Goal: Task Accomplishment & Management: Use online tool/utility

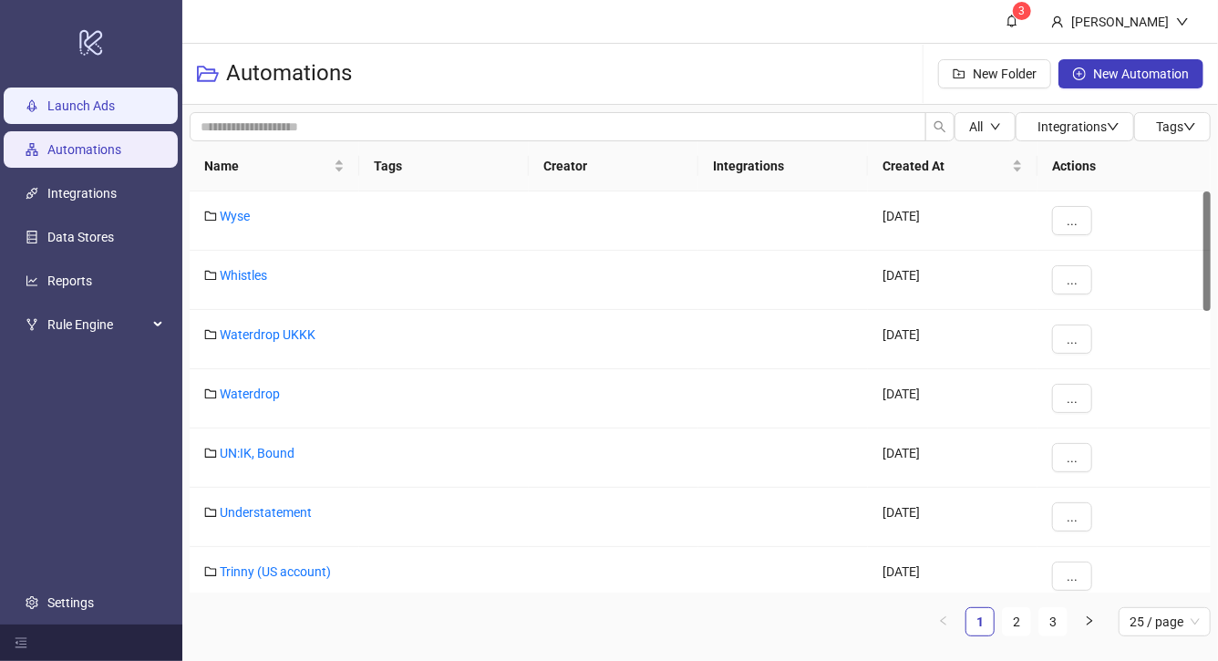
click at [77, 113] on link "Launch Ads" at bounding box center [80, 105] width 67 height 15
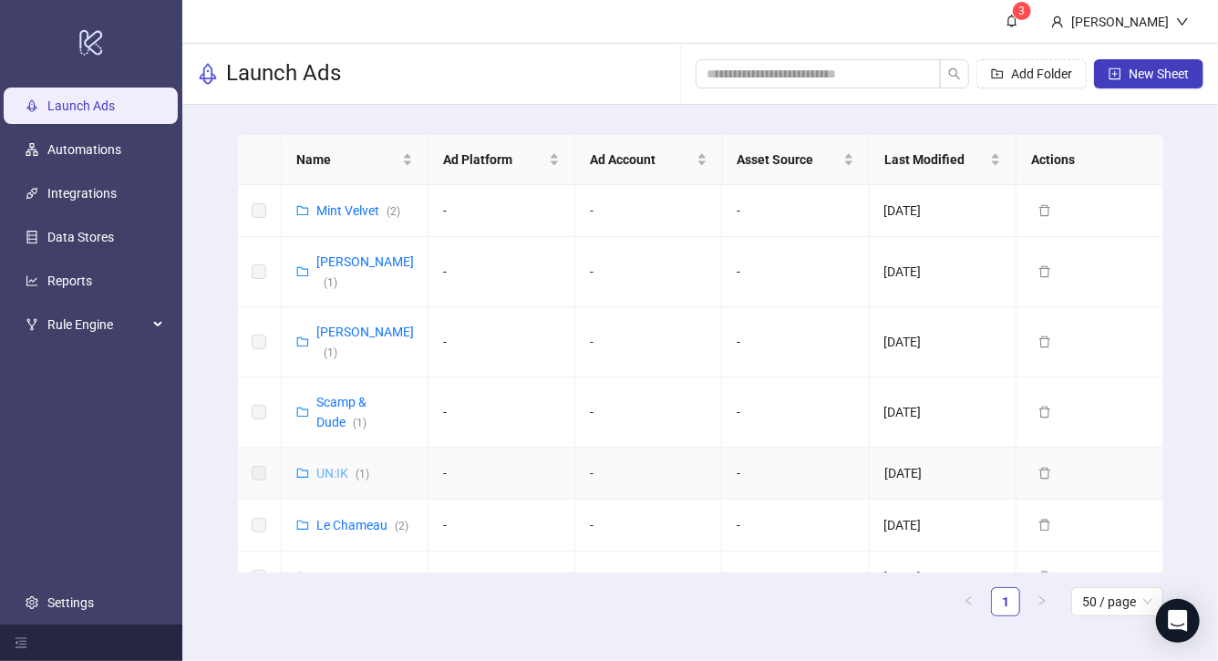
click at [335, 466] on link "UN:IK ( 1 )" at bounding box center [342, 473] width 53 height 15
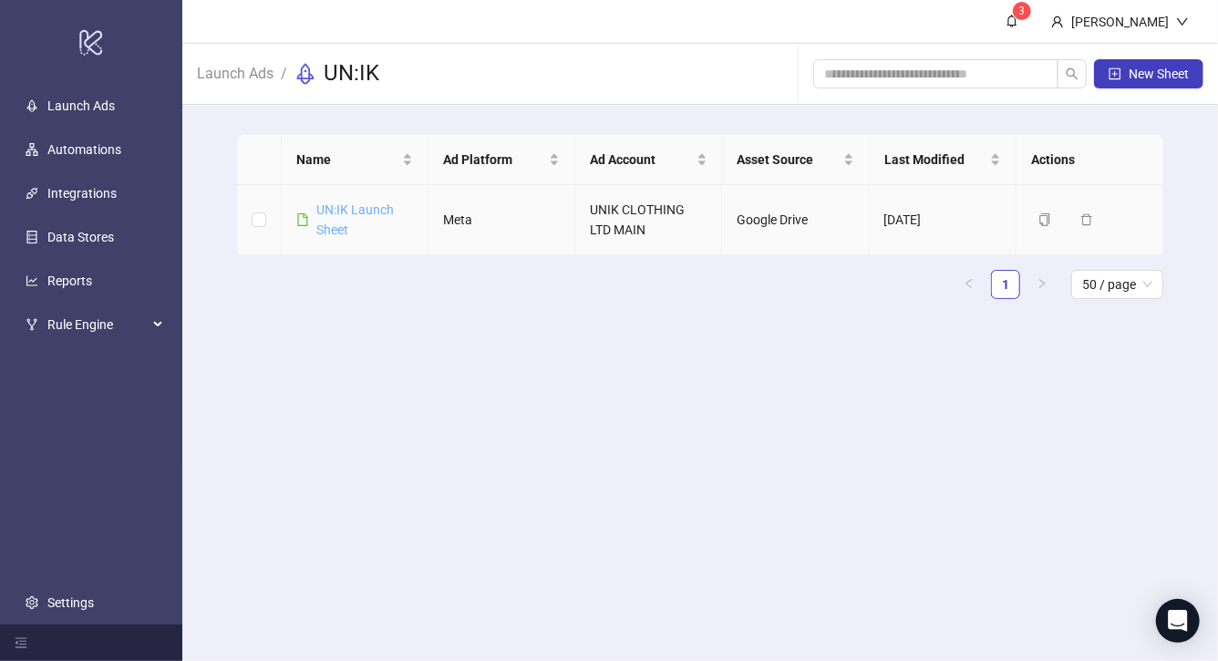
click at [367, 210] on link "UN:IK Launch Sheet" at bounding box center [354, 219] width 77 height 35
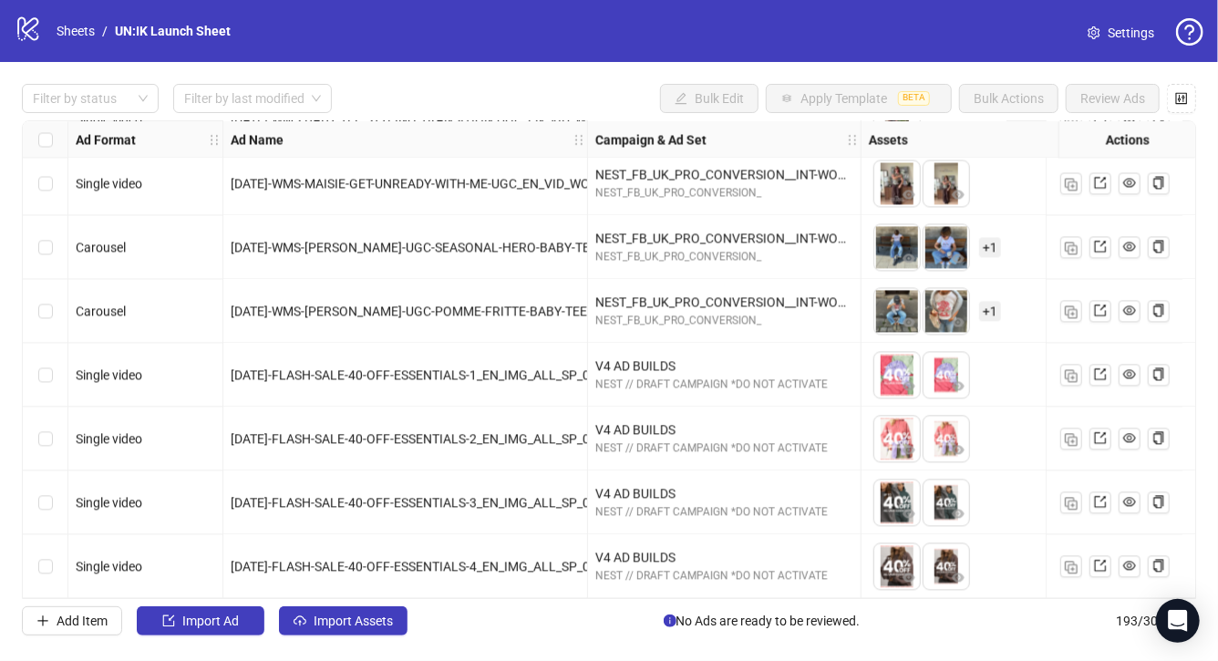
scroll to position [11882, 365]
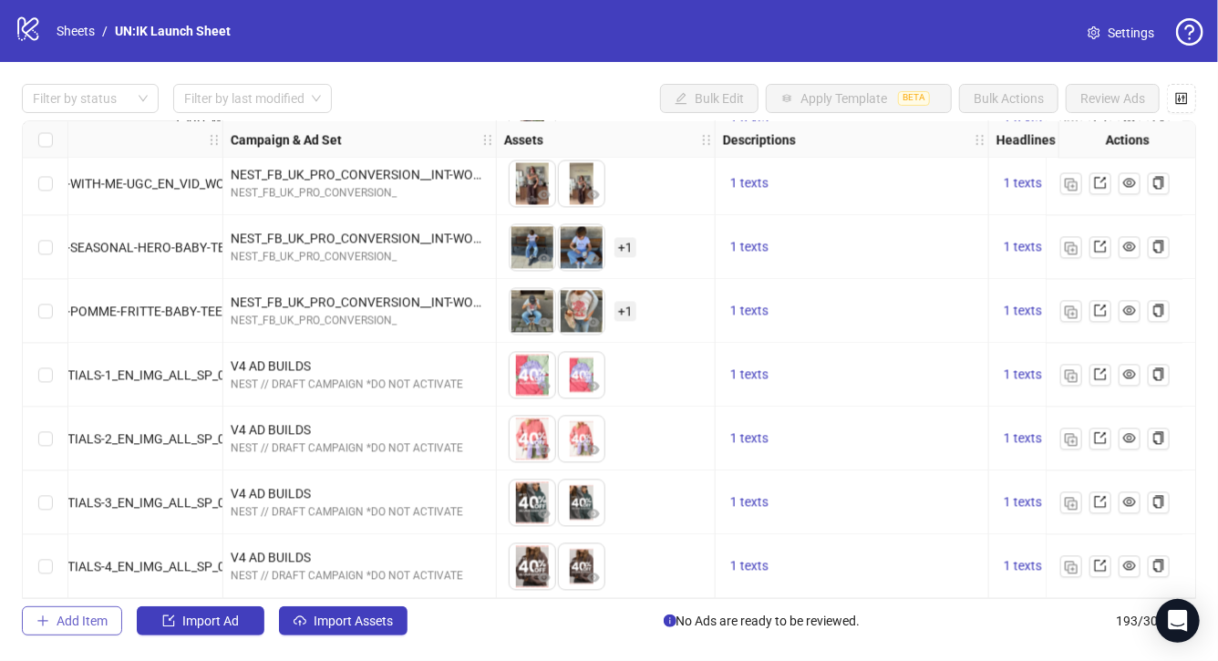
click at [81, 624] on span "Add Item" at bounding box center [82, 621] width 51 height 15
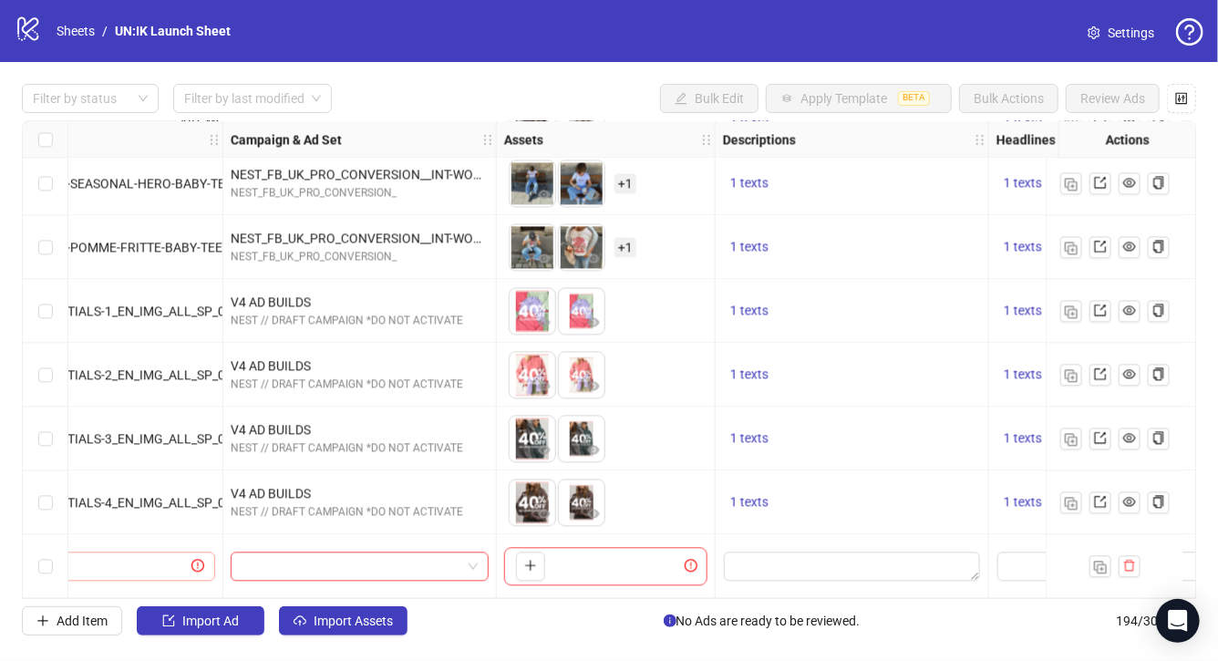
scroll to position [11946, 0]
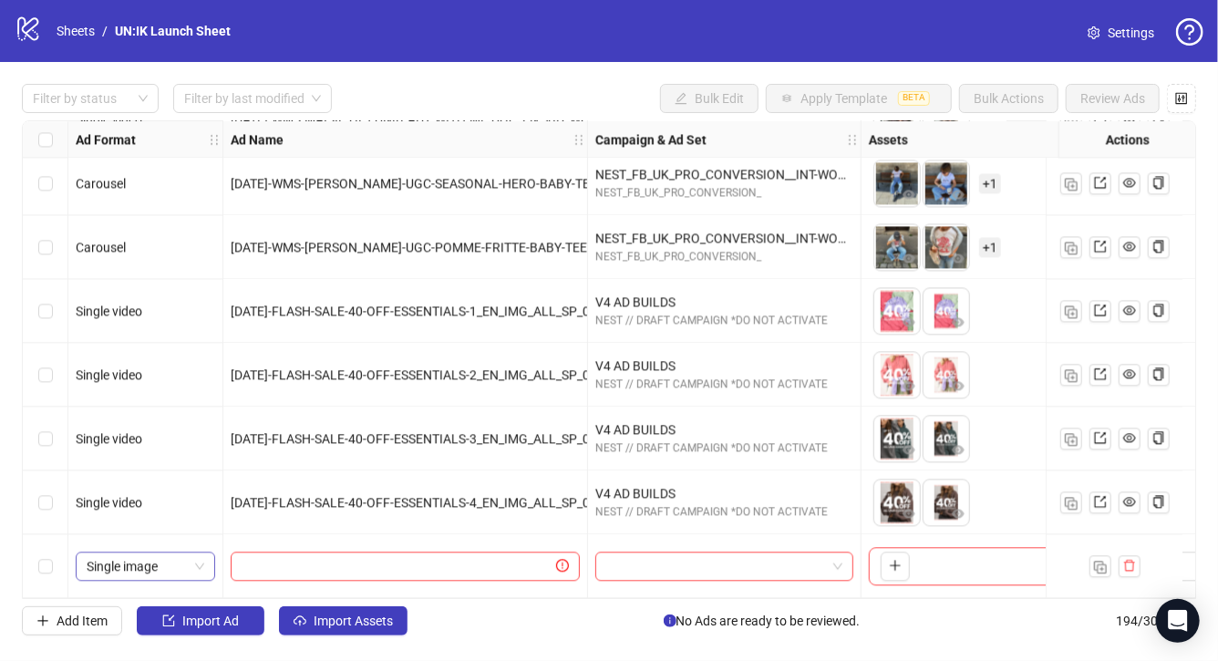
click at [186, 568] on span "Single image" at bounding box center [146, 565] width 118 height 27
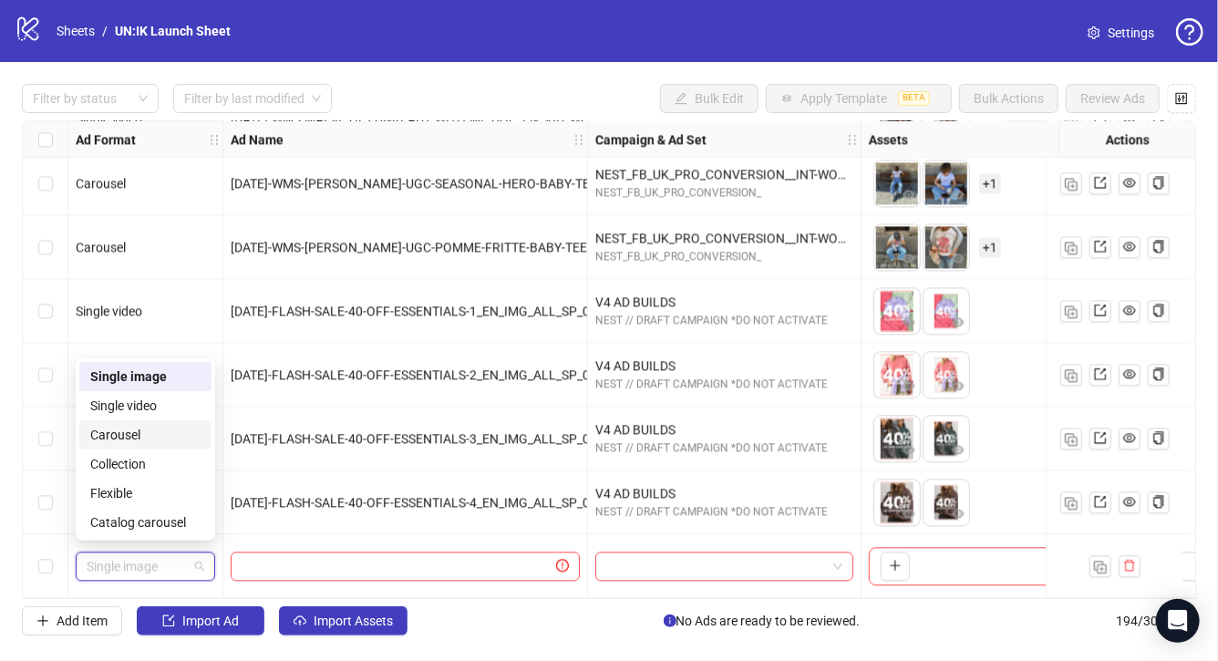
click at [156, 434] on div "Carousel" at bounding box center [145, 435] width 110 height 20
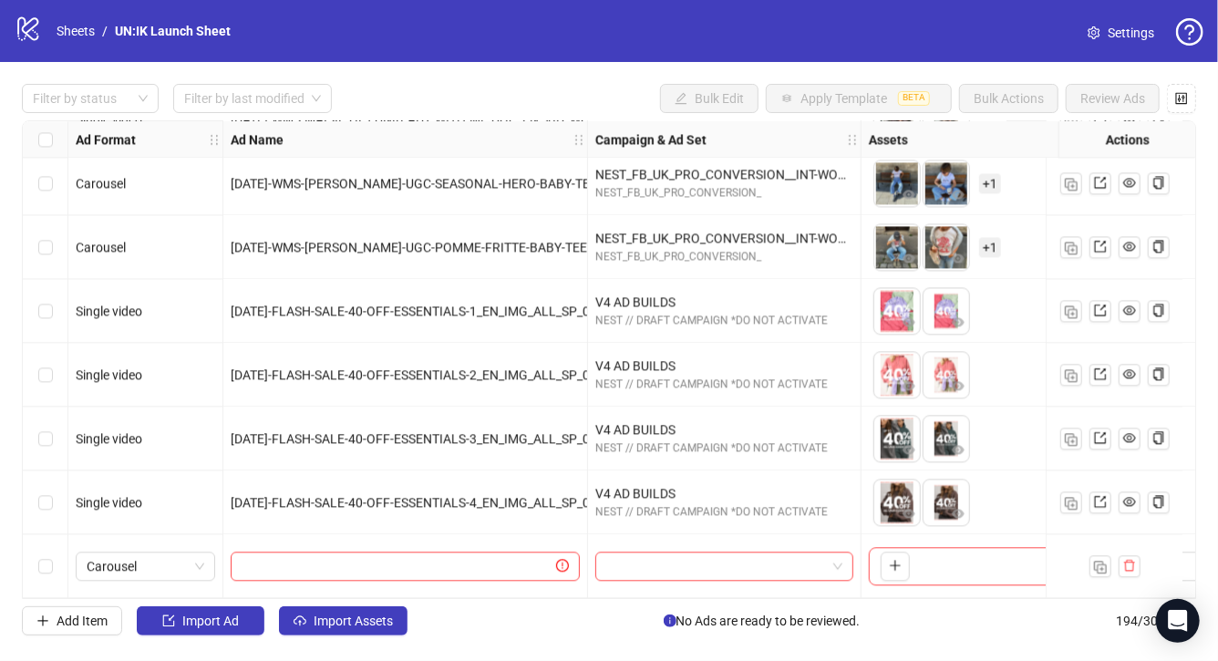
scroll to position [11946, 292]
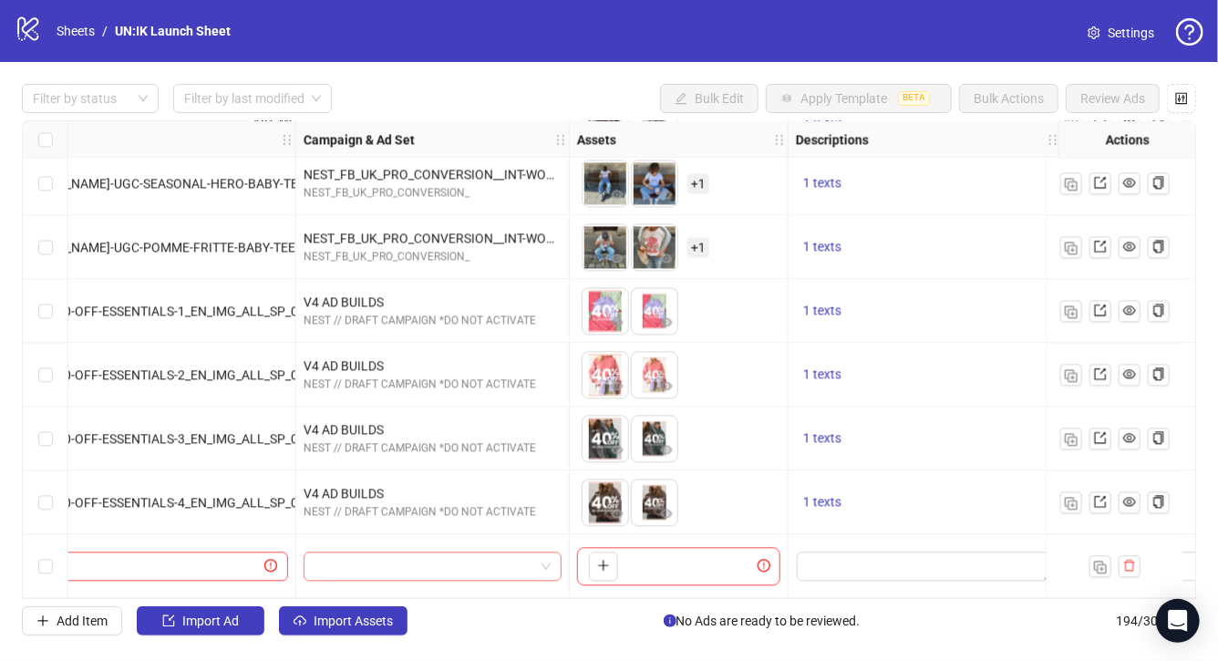
click at [421, 560] on input "search" at bounding box center [425, 565] width 220 height 27
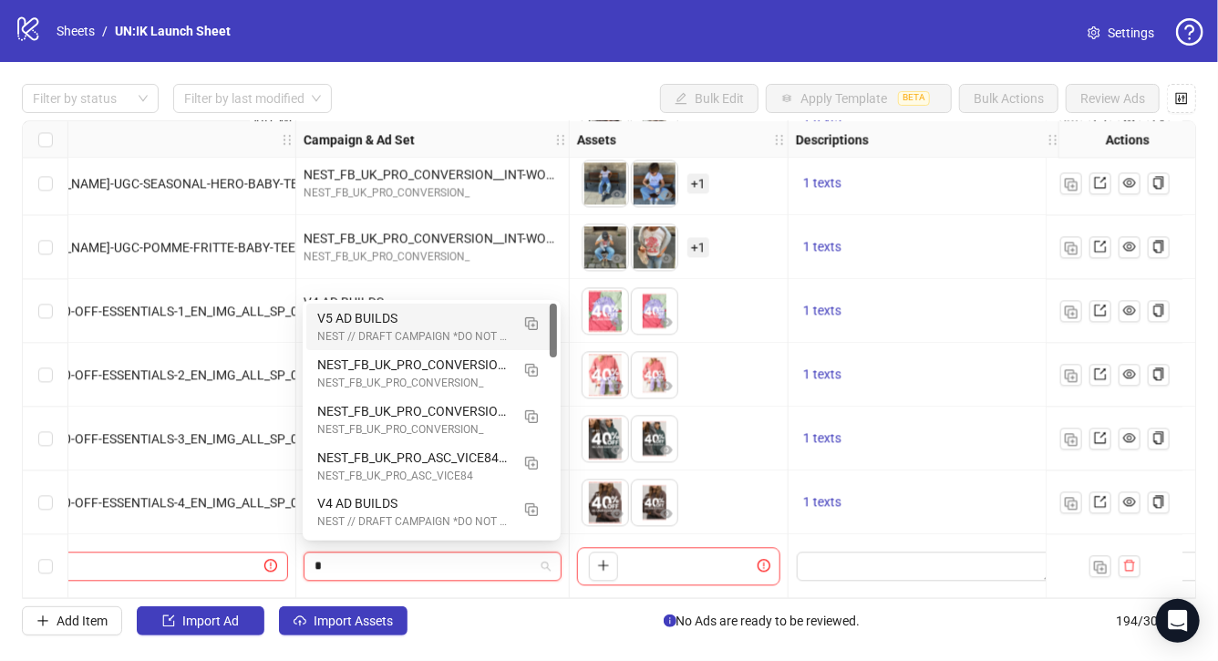
type input "**"
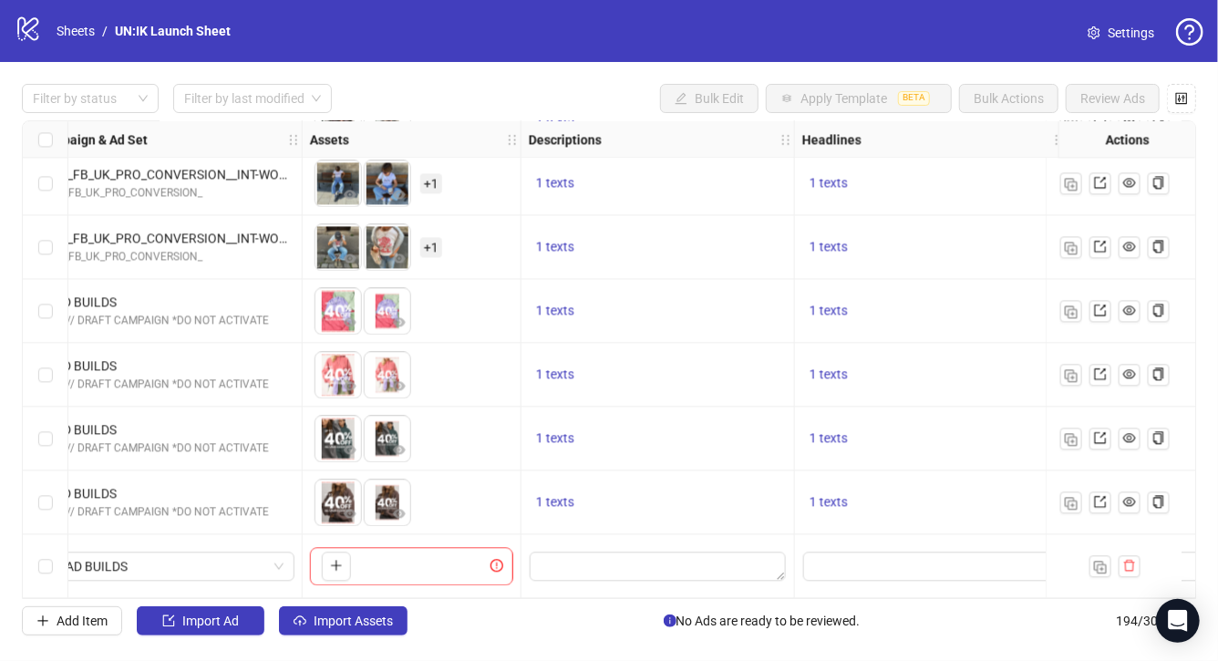
scroll to position [11946, 742]
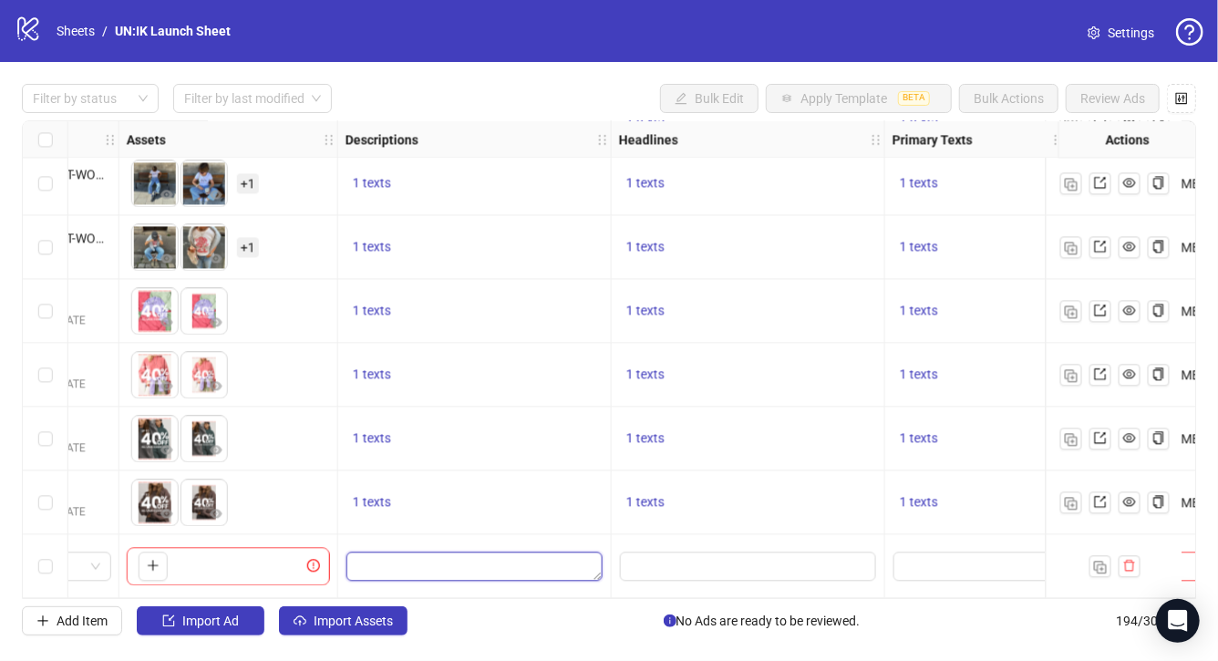
click at [485, 565] on textarea "Edit values" at bounding box center [474, 566] width 256 height 29
click at [381, 558] on textarea "Edit values" at bounding box center [474, 566] width 256 height 29
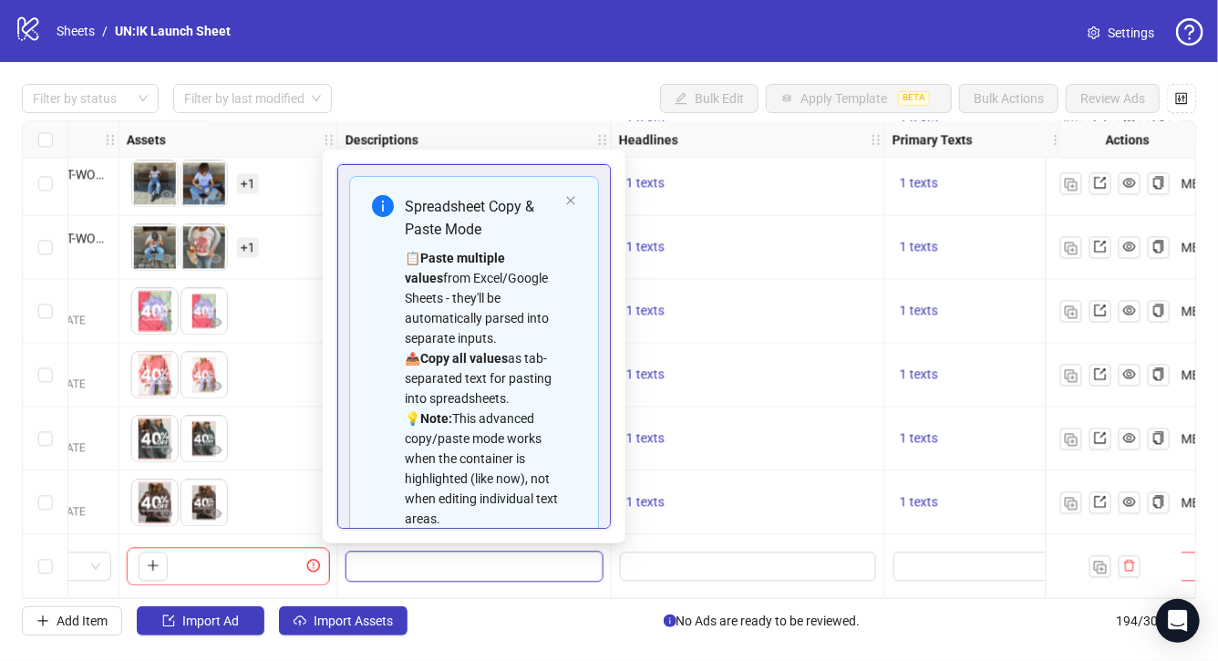
type textarea "********"
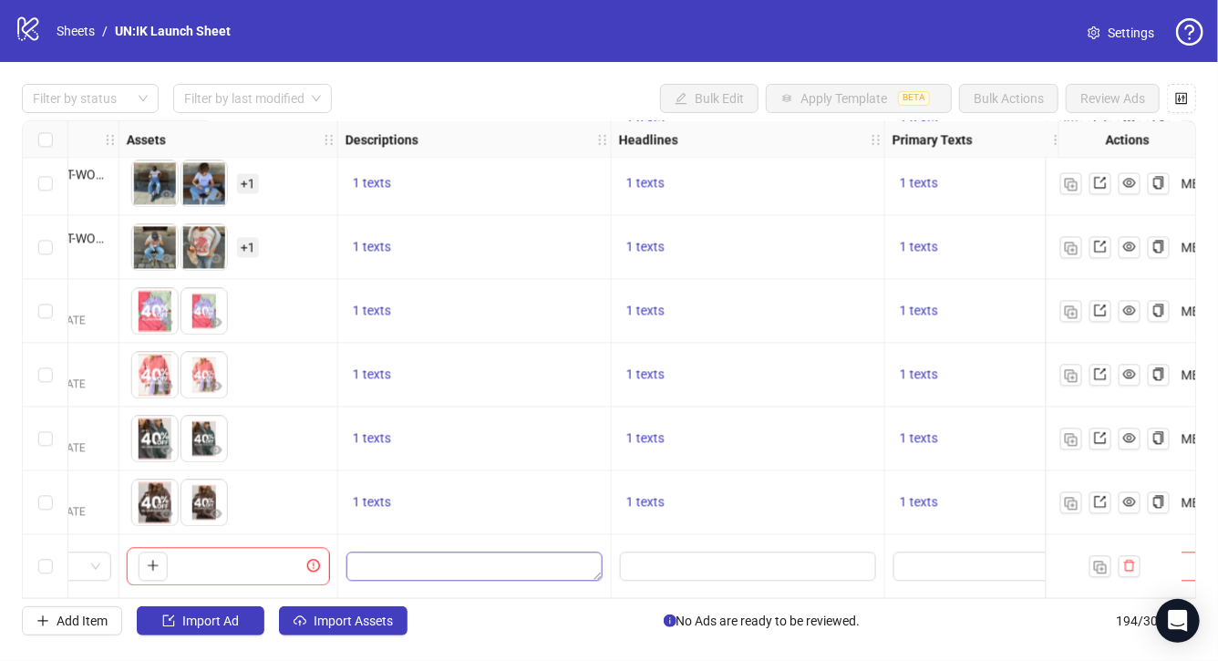
click at [407, 561] on textarea "Edit values" at bounding box center [474, 566] width 256 height 29
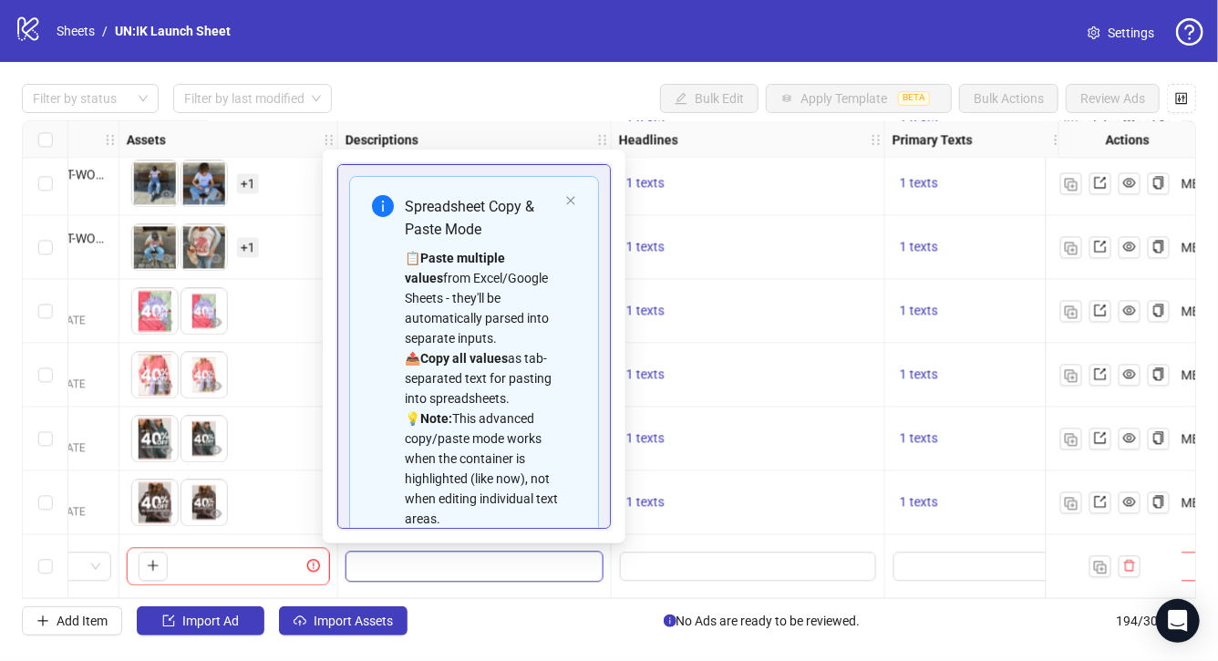
click at [574, 194] on div "Spreadsheet Copy & Paste Mode 📋 Paste multiple values from Excel/Google Sheets …" at bounding box center [474, 362] width 250 height 372
click at [572, 201] on icon "close" at bounding box center [570, 200] width 11 height 11
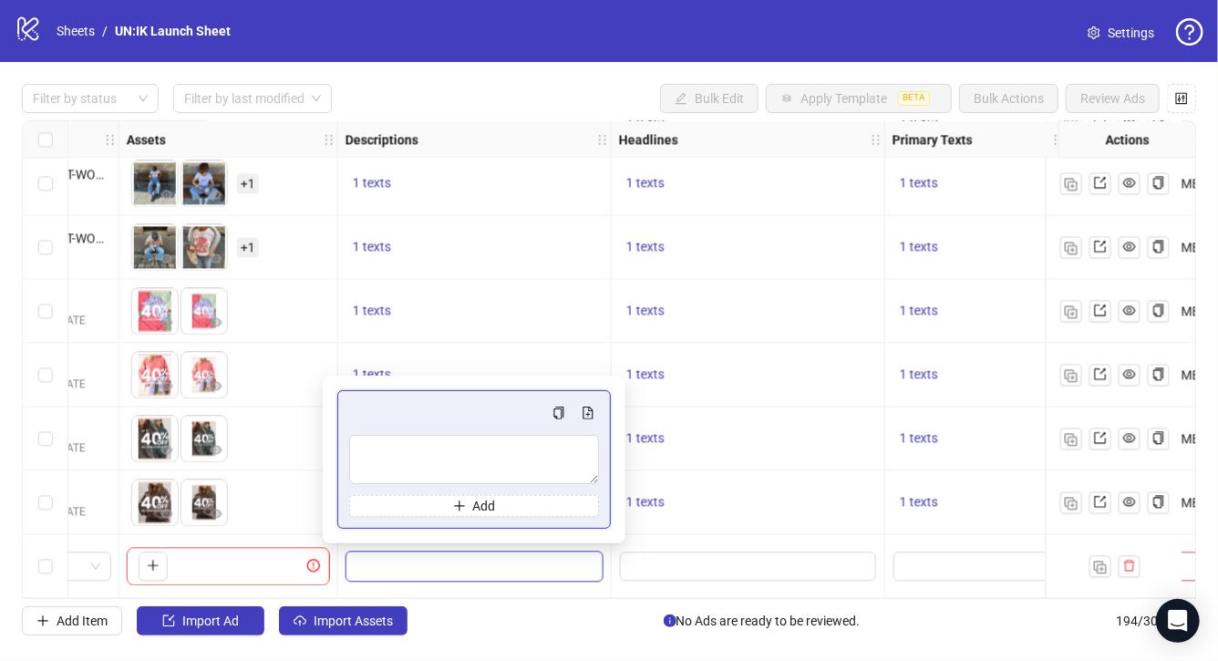
click at [494, 554] on textarea "Edit values" at bounding box center [474, 566] width 256 height 29
type textarea "********"
click at [741, 569] on input "Edit values" at bounding box center [748, 566] width 256 height 29
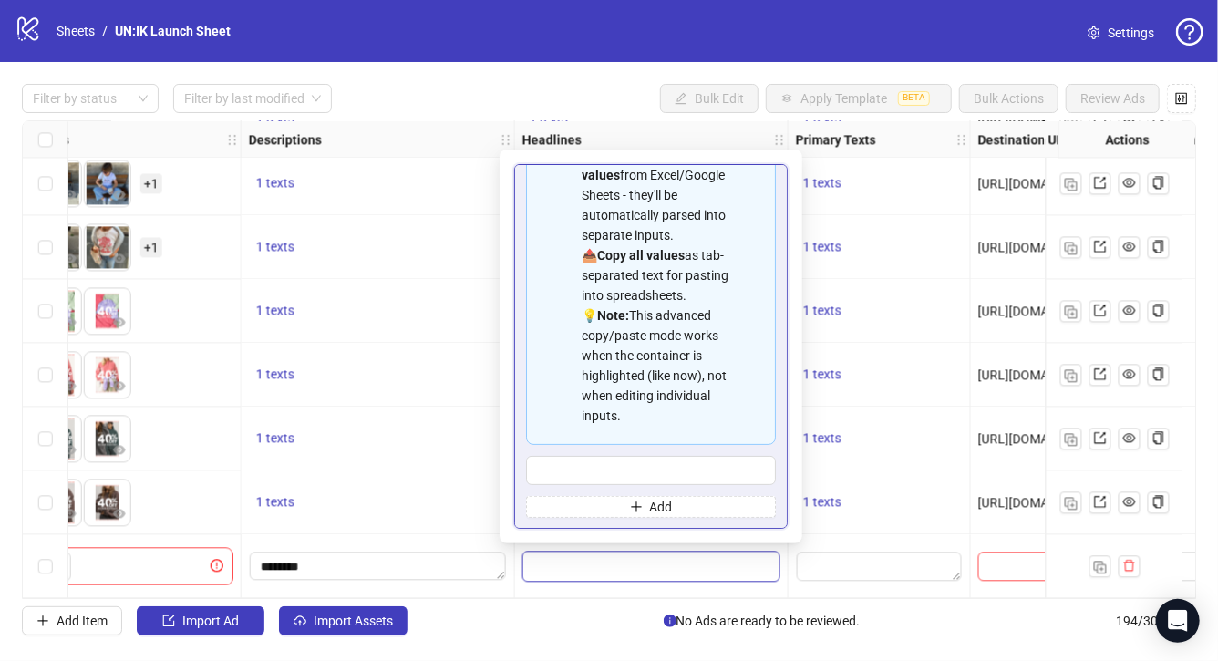
scroll to position [0, 0]
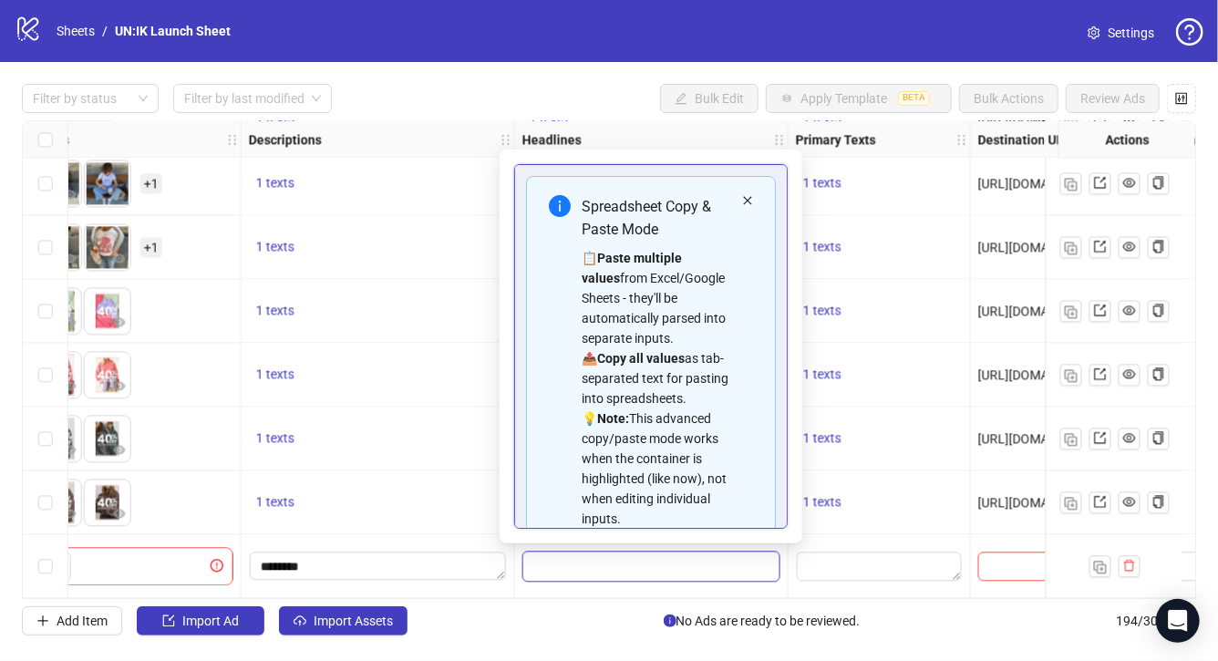
click at [749, 198] on icon "close" at bounding box center [747, 200] width 8 height 8
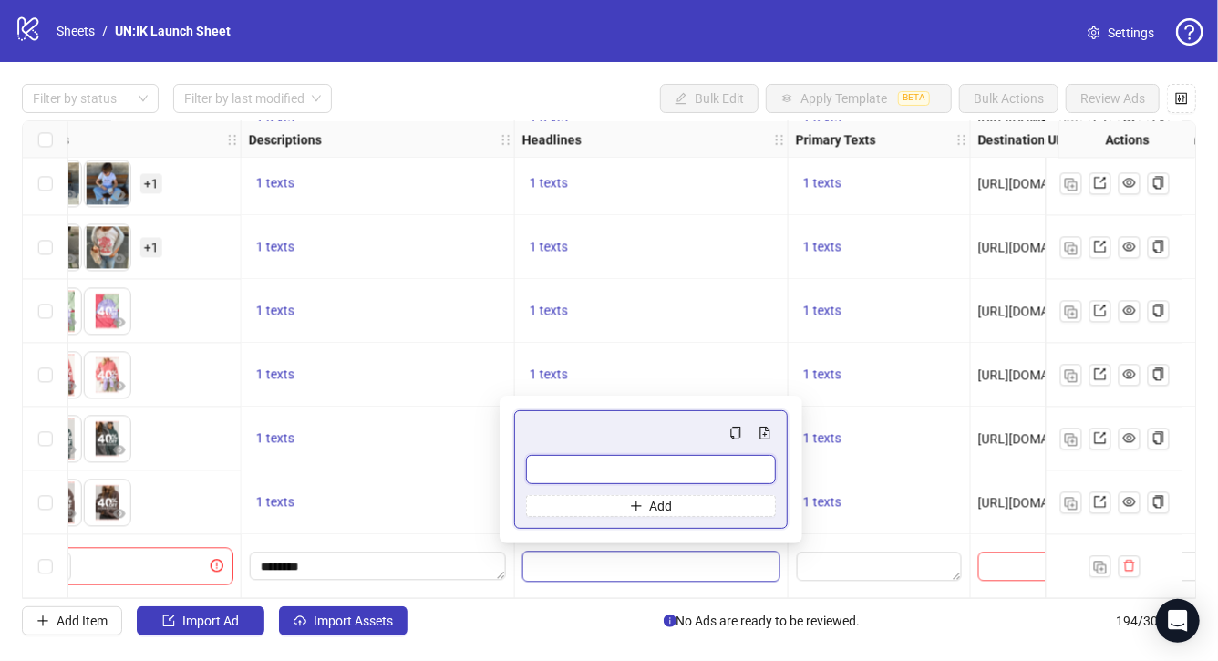
click at [581, 469] on input "Multi-input container - paste or copy values" at bounding box center [651, 469] width 250 height 29
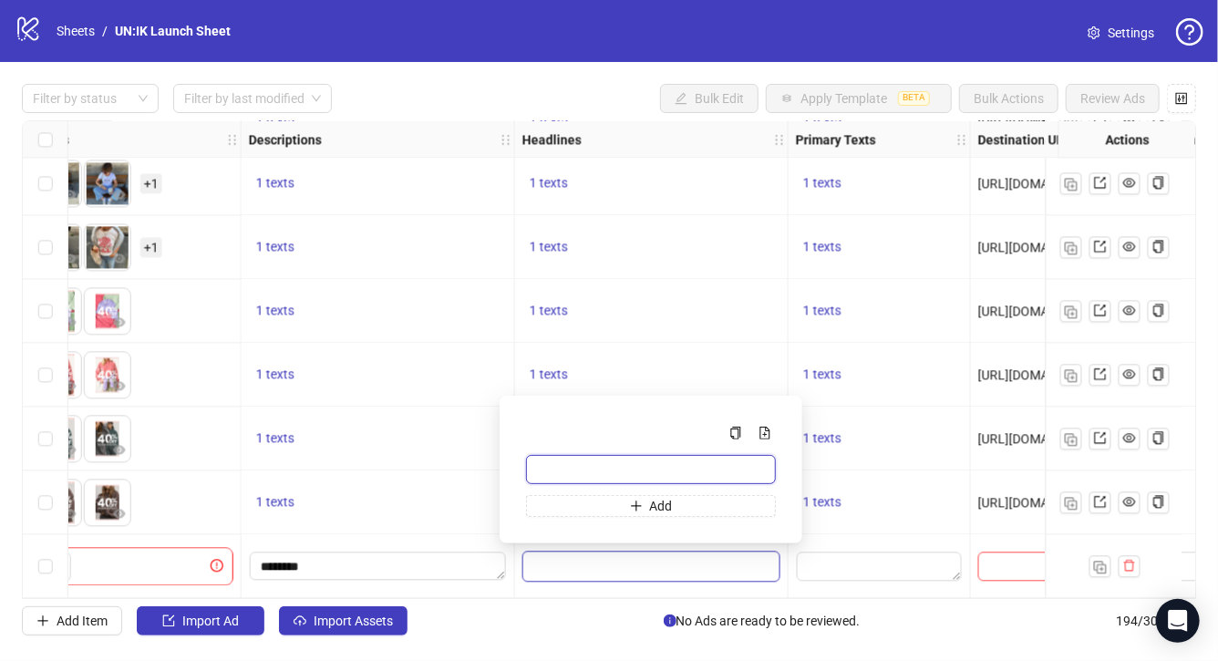
paste input "**********"
type input "**********"
click at [880, 562] on textarea "Edit values" at bounding box center [879, 566] width 165 height 29
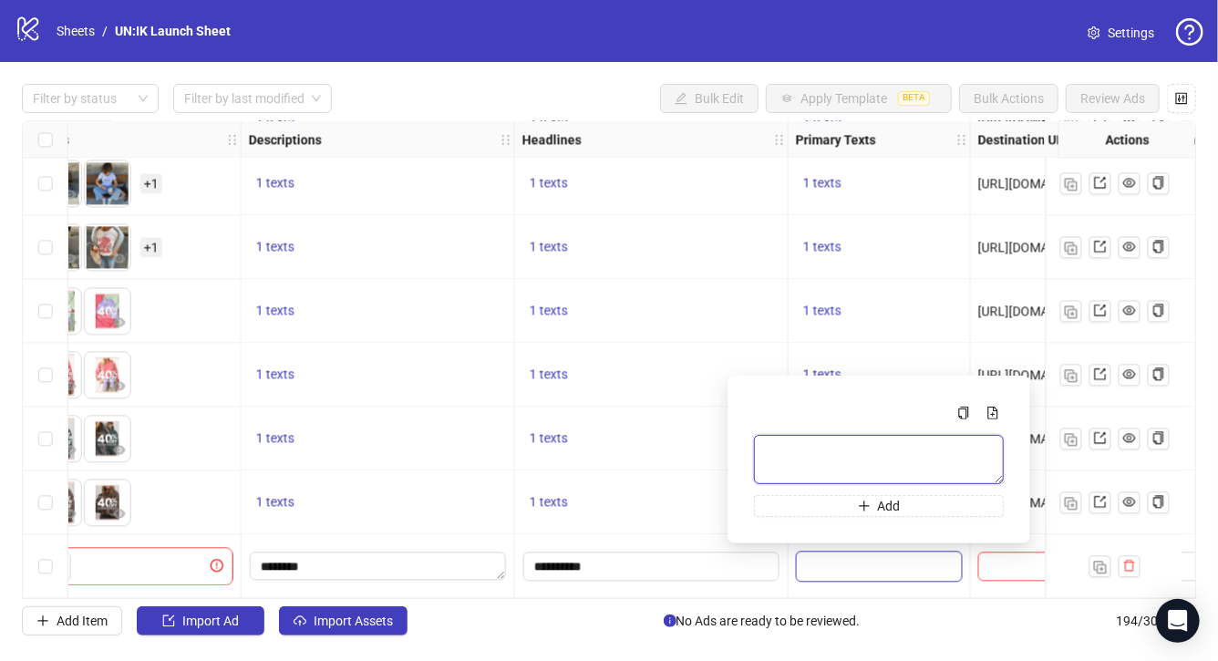
click at [833, 435] on textarea "Multi-text input container - paste or copy values" at bounding box center [879, 459] width 250 height 49
paste textarea "**********"
type textarea "**********"
click at [876, 582] on div at bounding box center [880, 566] width 182 height 64
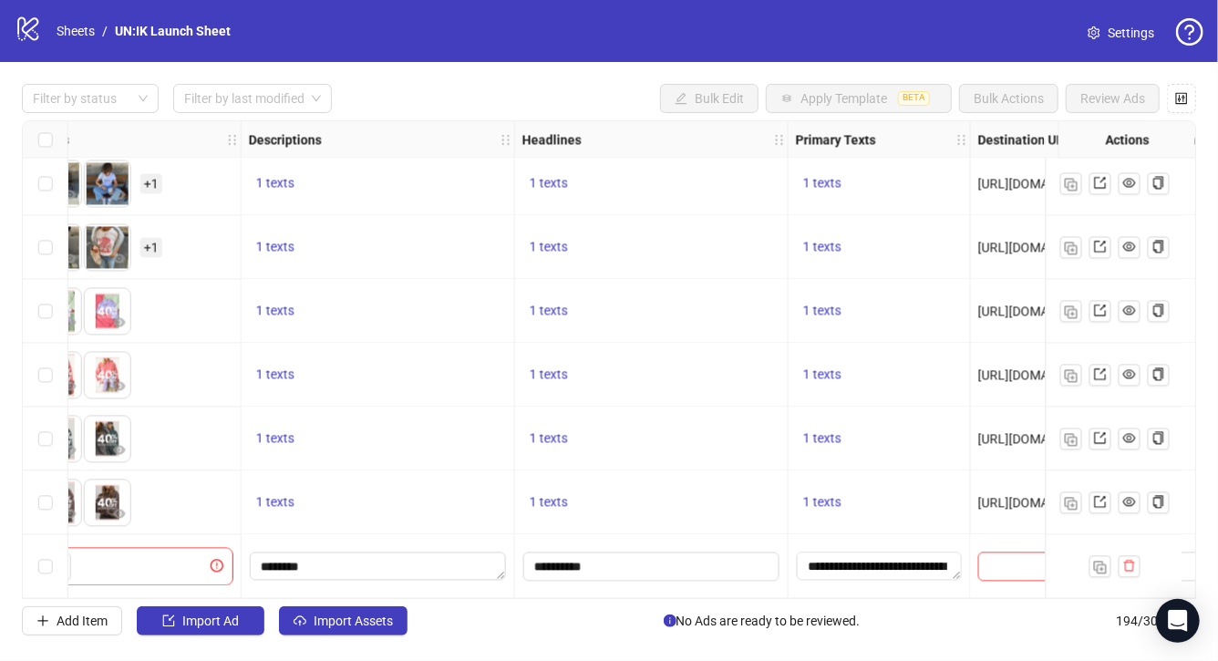
scroll to position [11946, 1138]
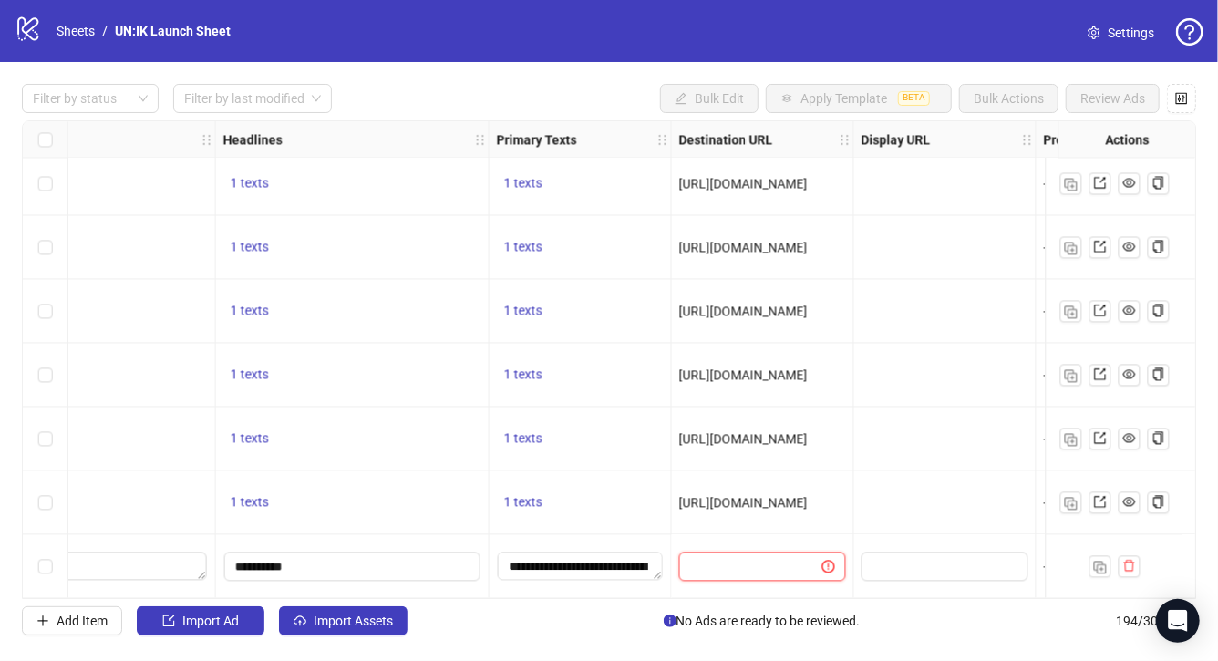
click at [777, 556] on input "text" at bounding box center [743, 566] width 107 height 20
paste input "**********"
type input "**********"
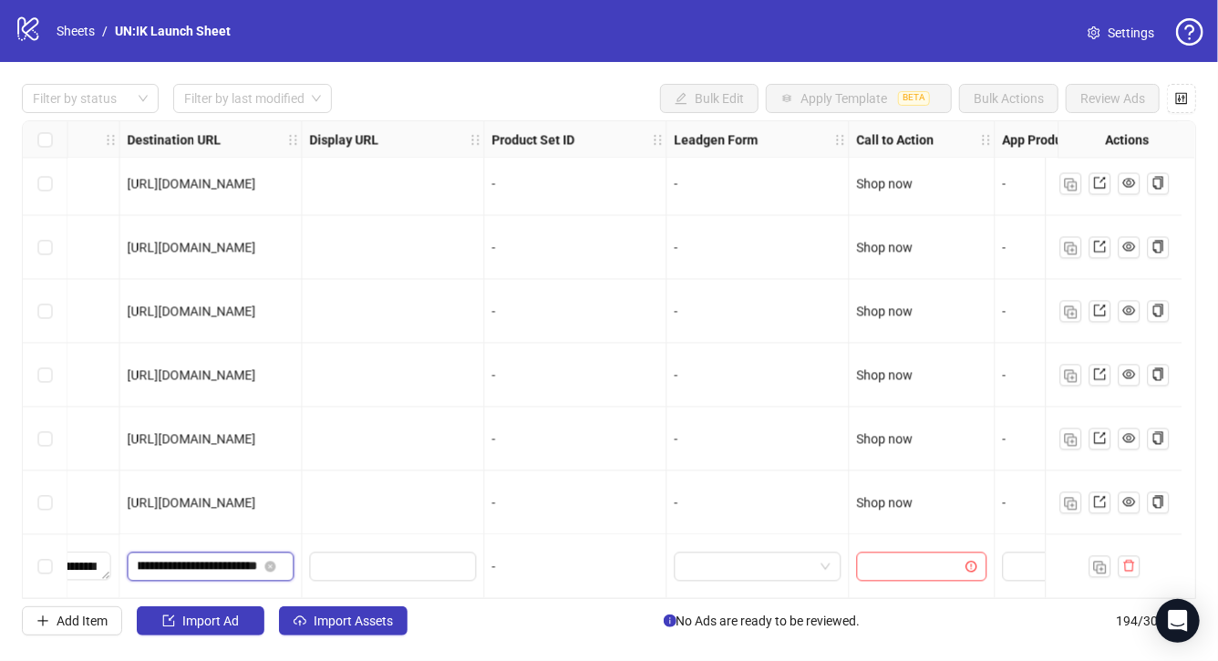
scroll to position [11946, 1821]
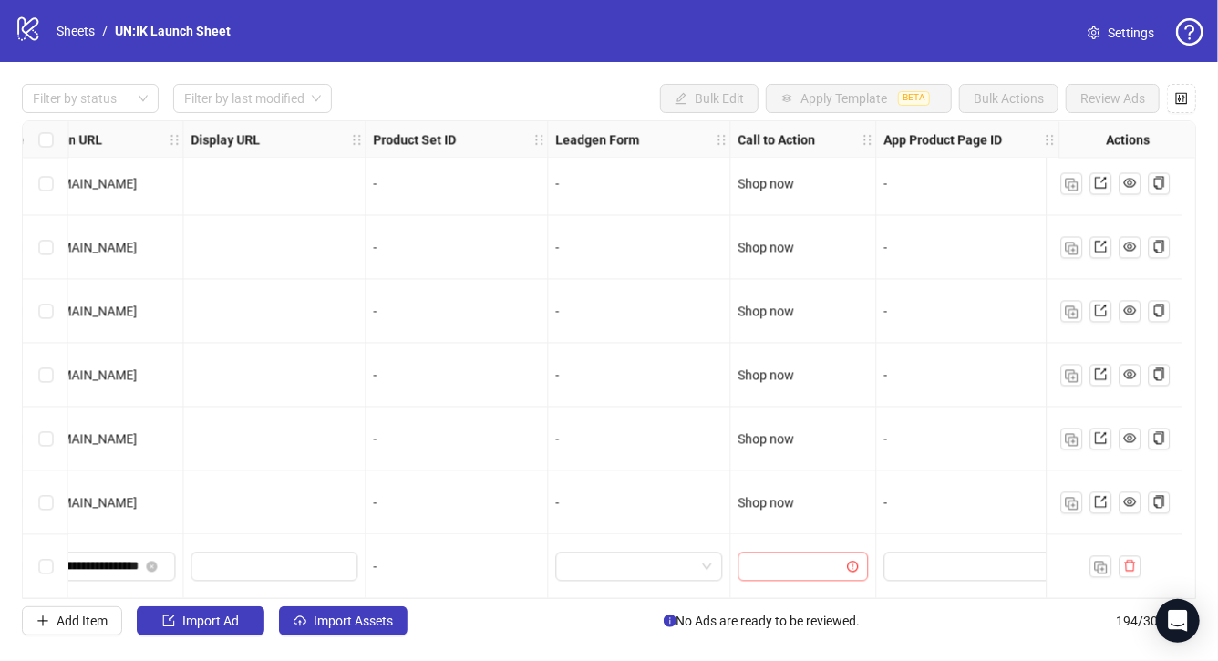
click at [775, 559] on input "search" at bounding box center [794, 565] width 92 height 27
type input "****"
click at [761, 522] on div "Shop now" at bounding box center [789, 522] width 101 height 20
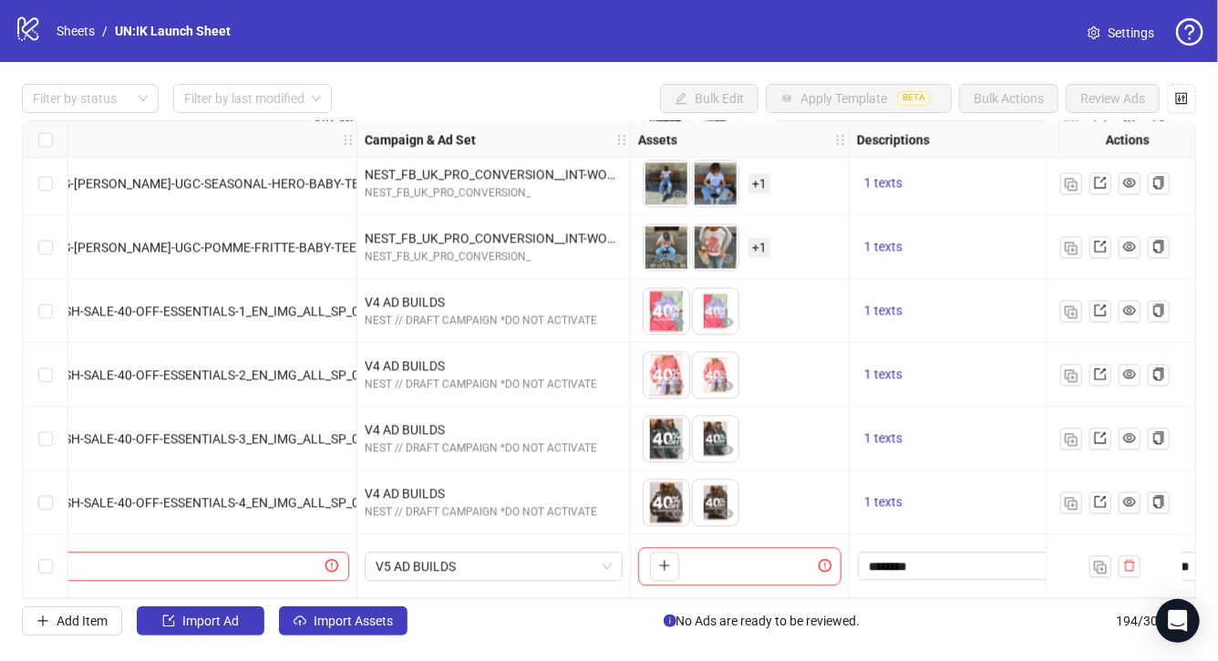
scroll to position [11946, 0]
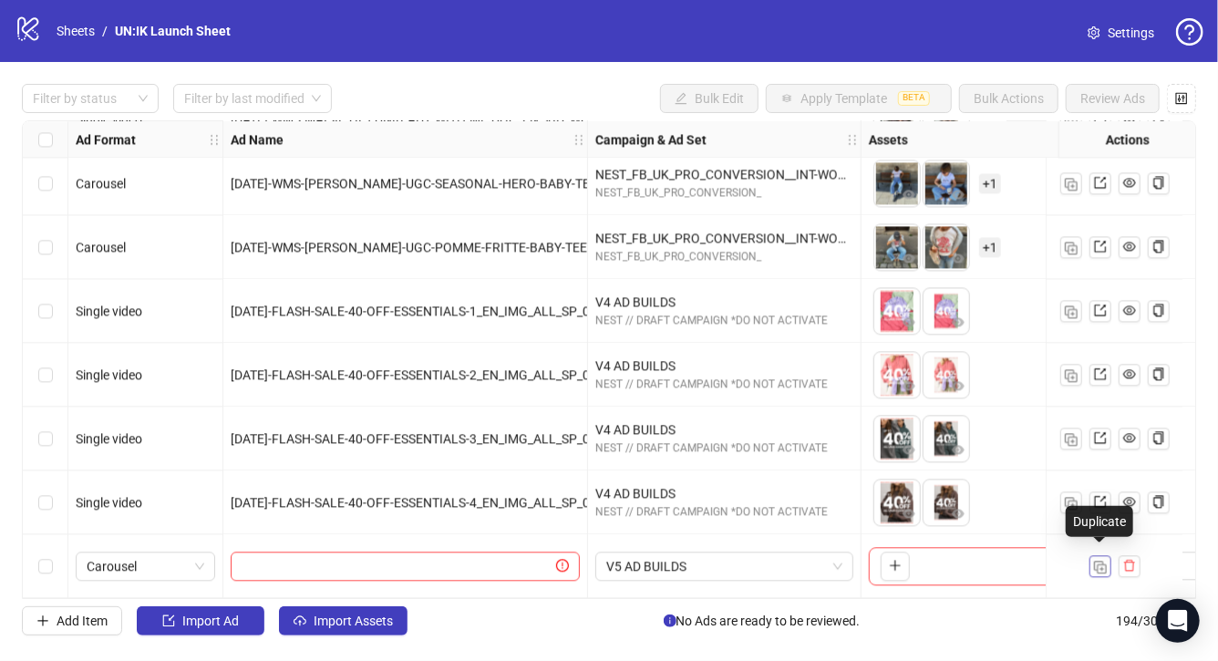
click at [1099, 563] on img "button" at bounding box center [1100, 567] width 13 height 13
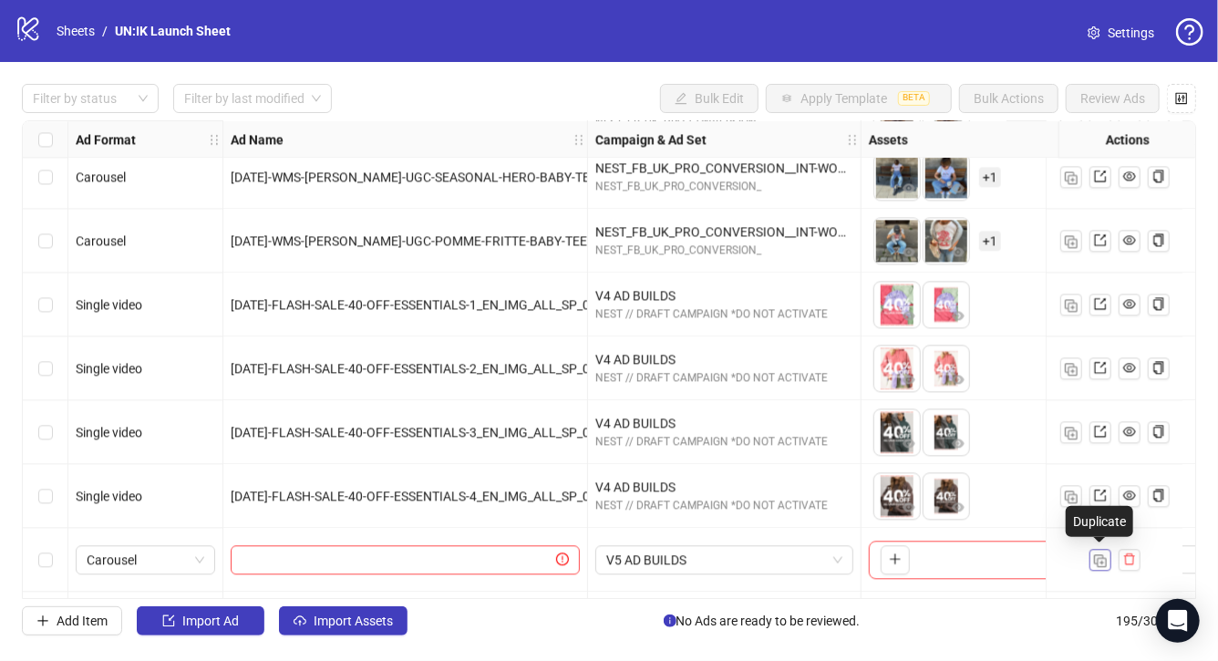
click at [1099, 563] on img "button" at bounding box center [1100, 560] width 13 height 13
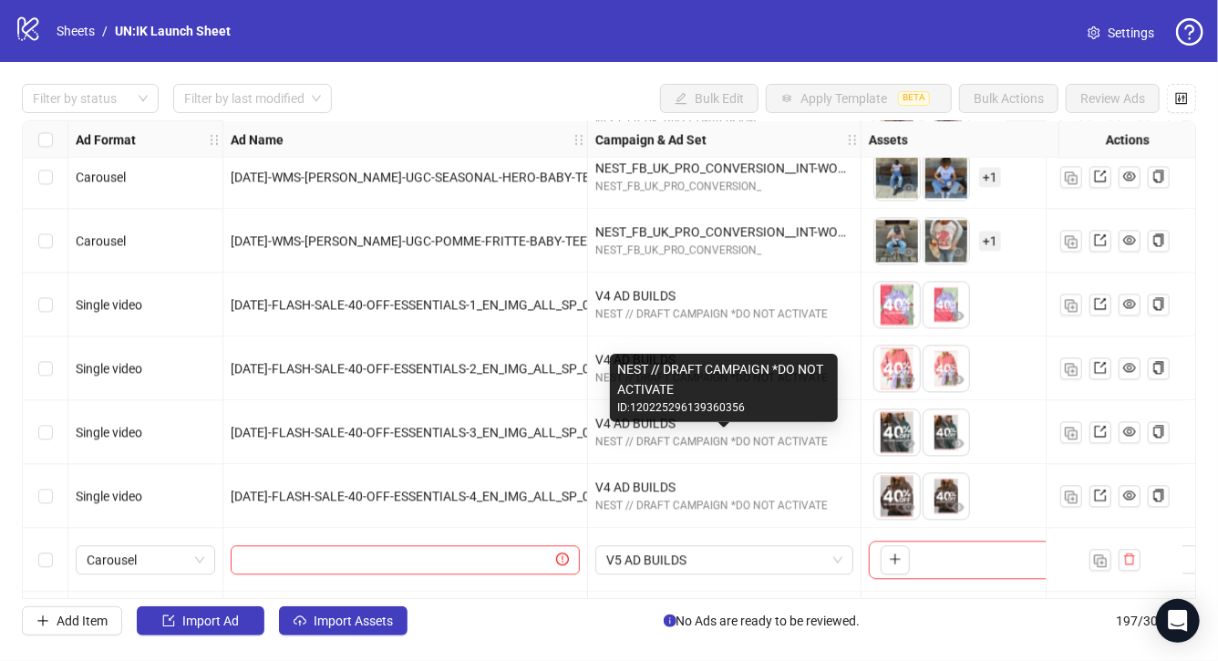
scroll to position [12137, 0]
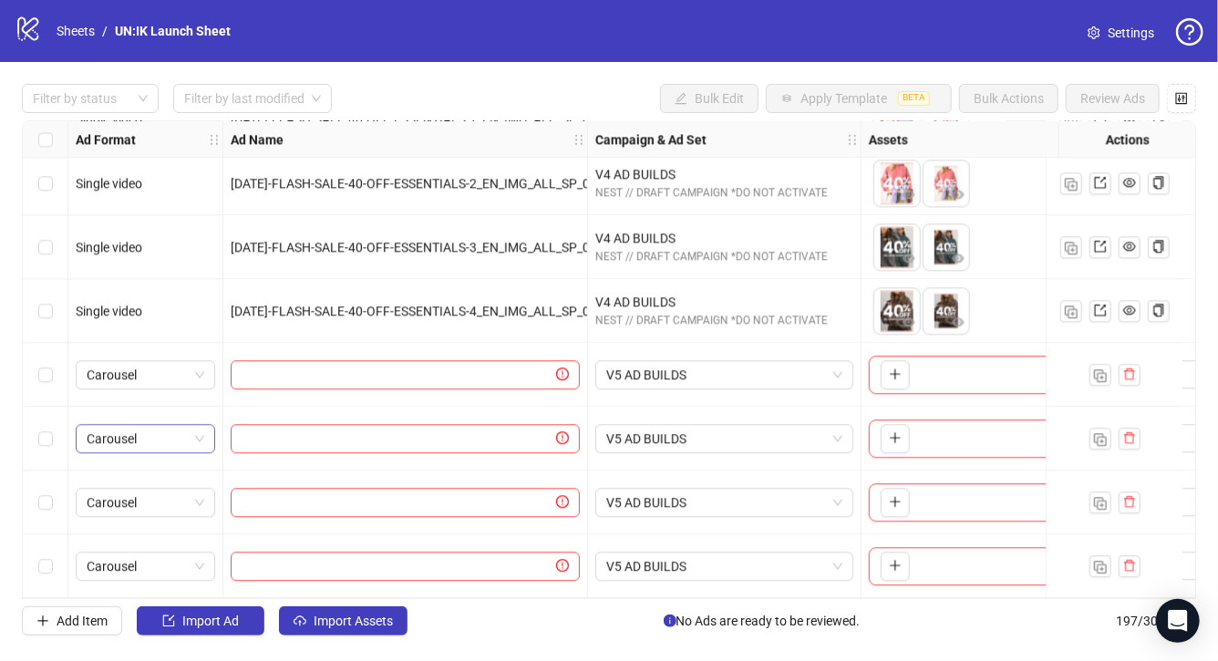
click at [201, 425] on span "Carousel" at bounding box center [146, 438] width 118 height 27
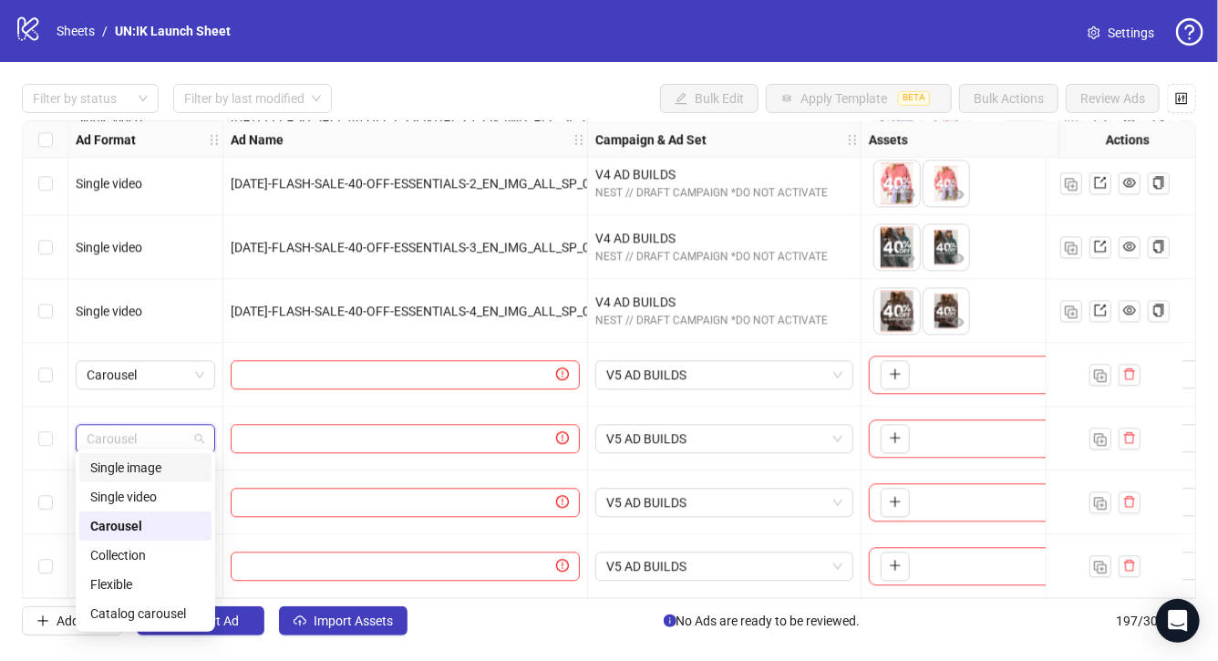
click at [163, 478] on div "Single image" at bounding box center [145, 467] width 132 height 29
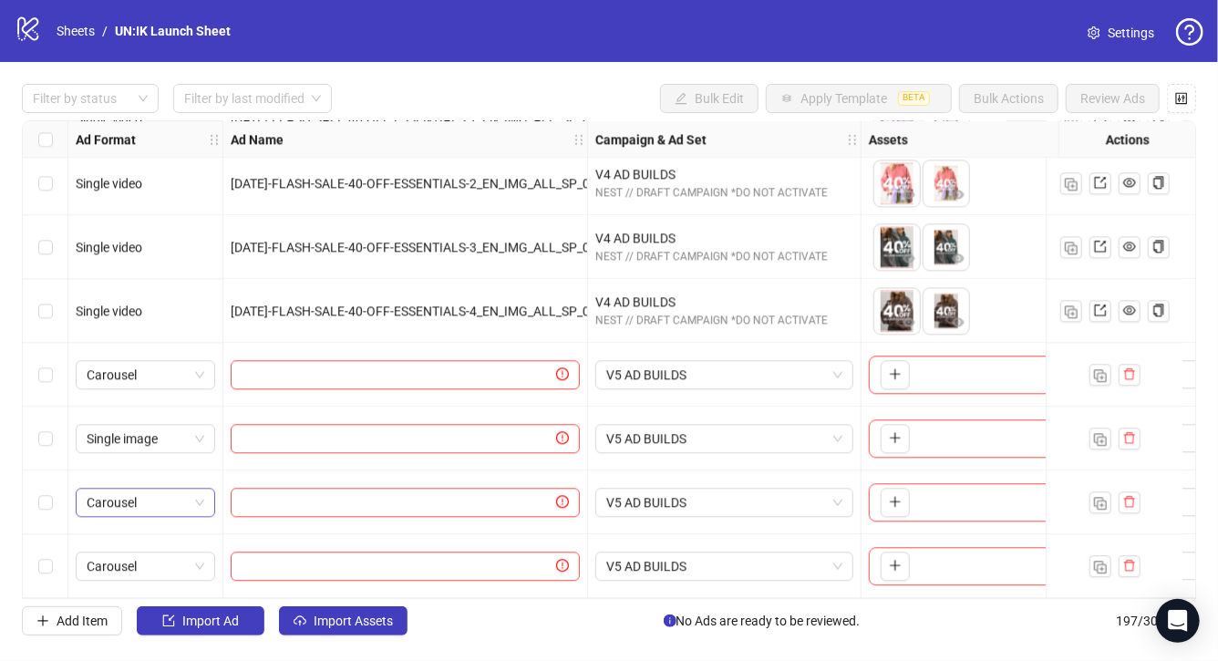
click at [191, 498] on span "Carousel" at bounding box center [146, 502] width 118 height 27
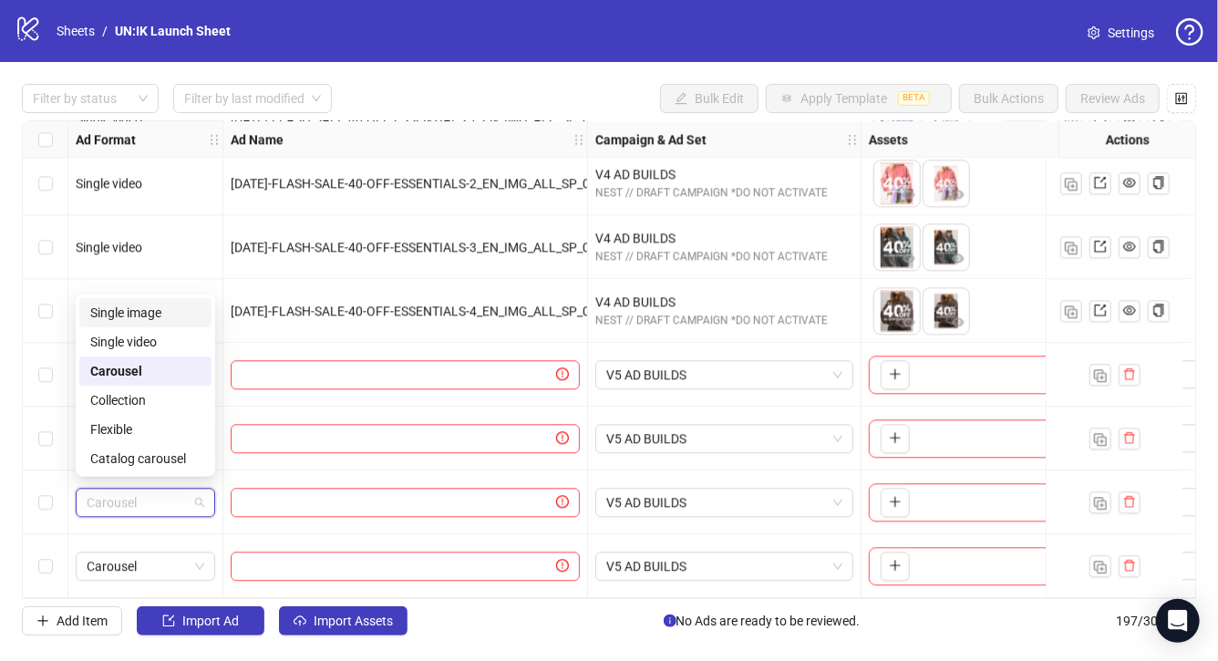
click at [155, 319] on div "Single image" at bounding box center [145, 313] width 110 height 20
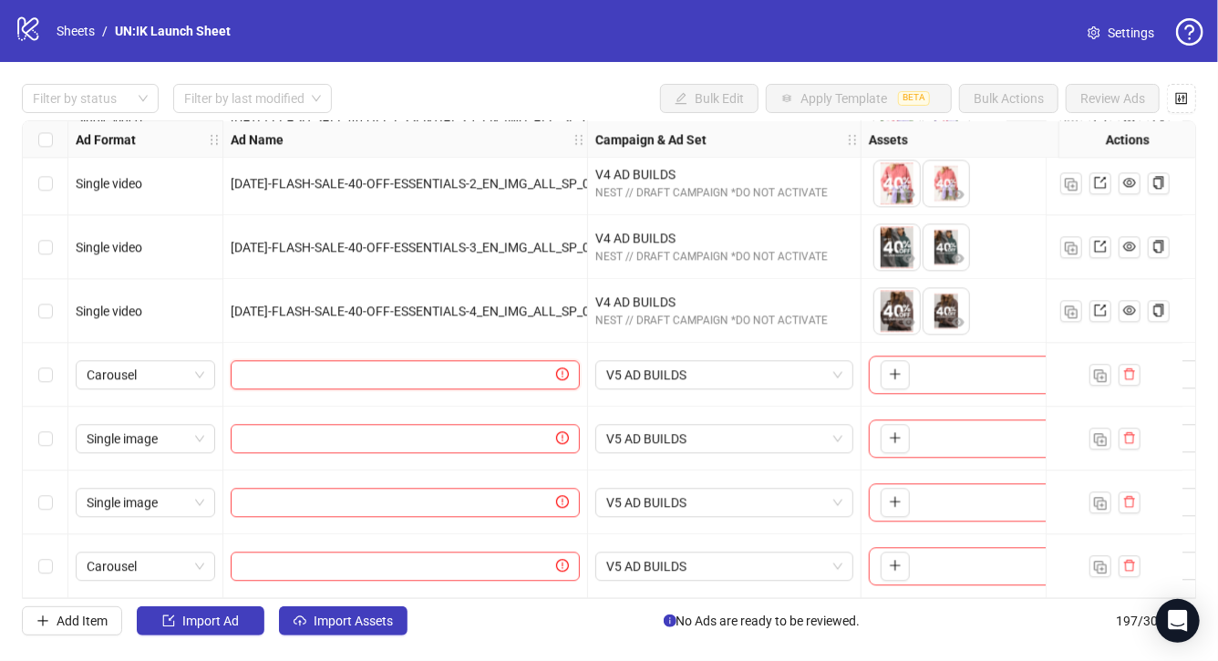
click at [376, 367] on input "text" at bounding box center [397, 375] width 311 height 20
paste input "**********"
type input "**********"
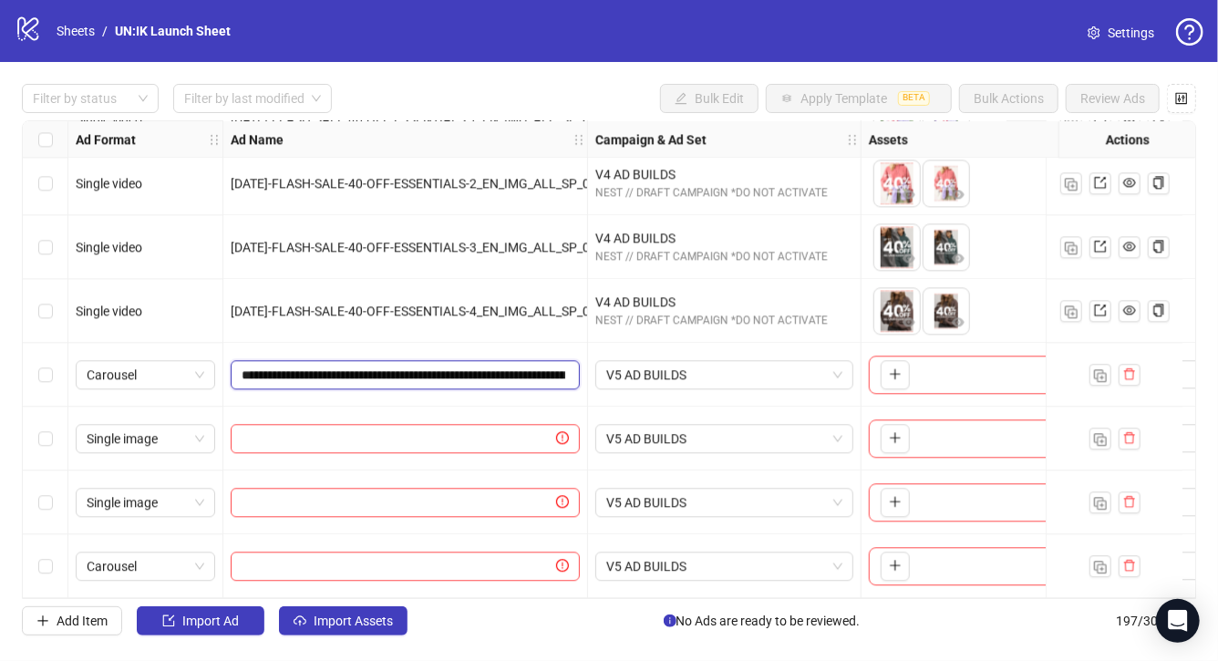
scroll to position [0, 196]
click at [339, 445] on span at bounding box center [405, 438] width 349 height 29
click at [356, 433] on input "text" at bounding box center [397, 438] width 311 height 20
paste input "**********"
type input "**********"
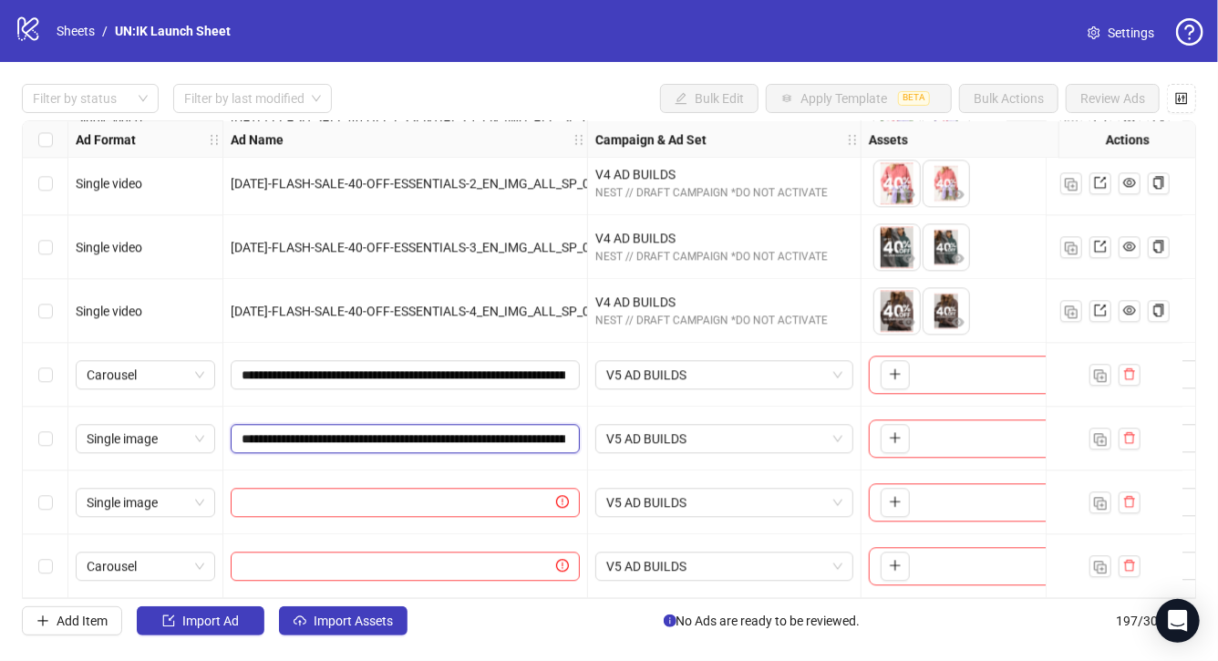
scroll to position [0, 195]
click at [428, 496] on input "text" at bounding box center [397, 502] width 311 height 20
paste input "**********"
type input "**********"
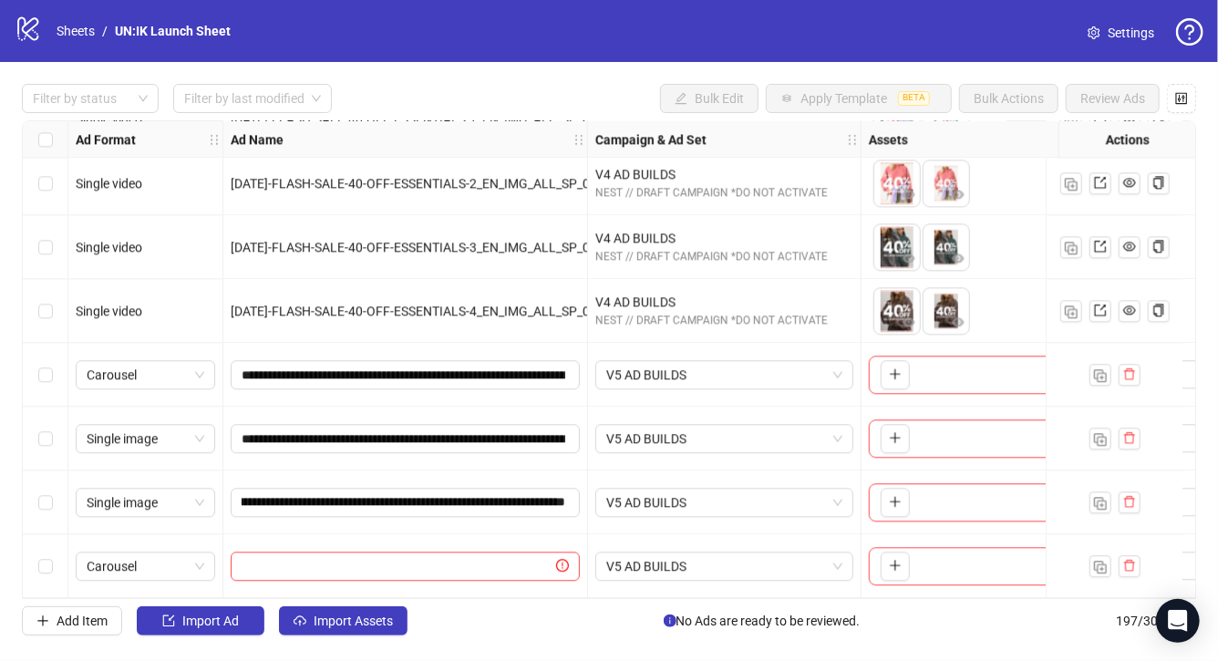
click at [372, 543] on div at bounding box center [405, 566] width 365 height 64
click at [373, 556] on input "text" at bounding box center [397, 566] width 311 height 20
click at [448, 556] on input "text" at bounding box center [397, 566] width 311 height 20
paste input "**********"
type input "**********"
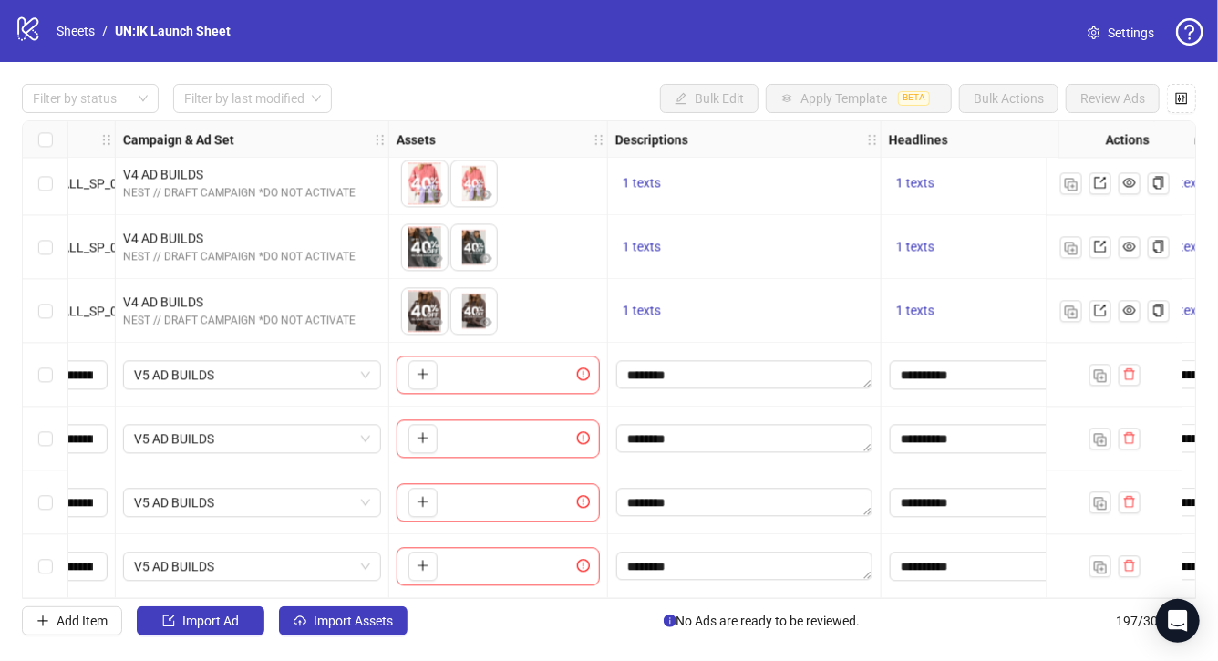
scroll to position [12137, 384]
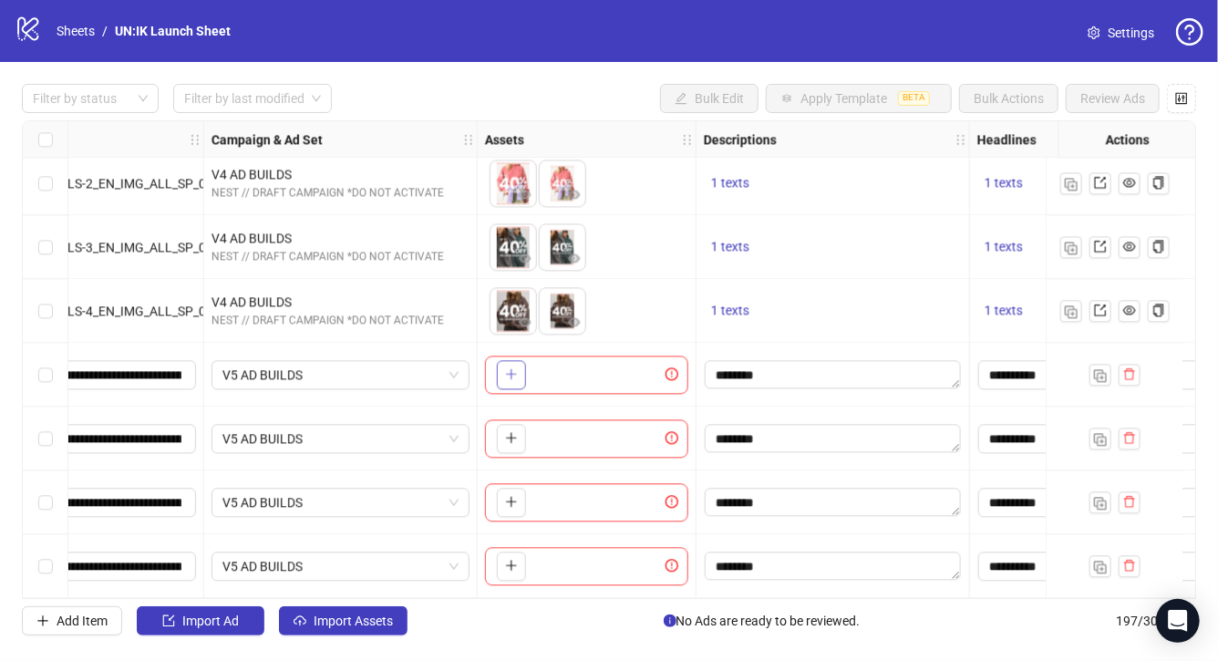
click at [508, 367] on icon "plus" at bounding box center [511, 373] width 13 height 13
click at [517, 374] on button "button" at bounding box center [511, 374] width 29 height 29
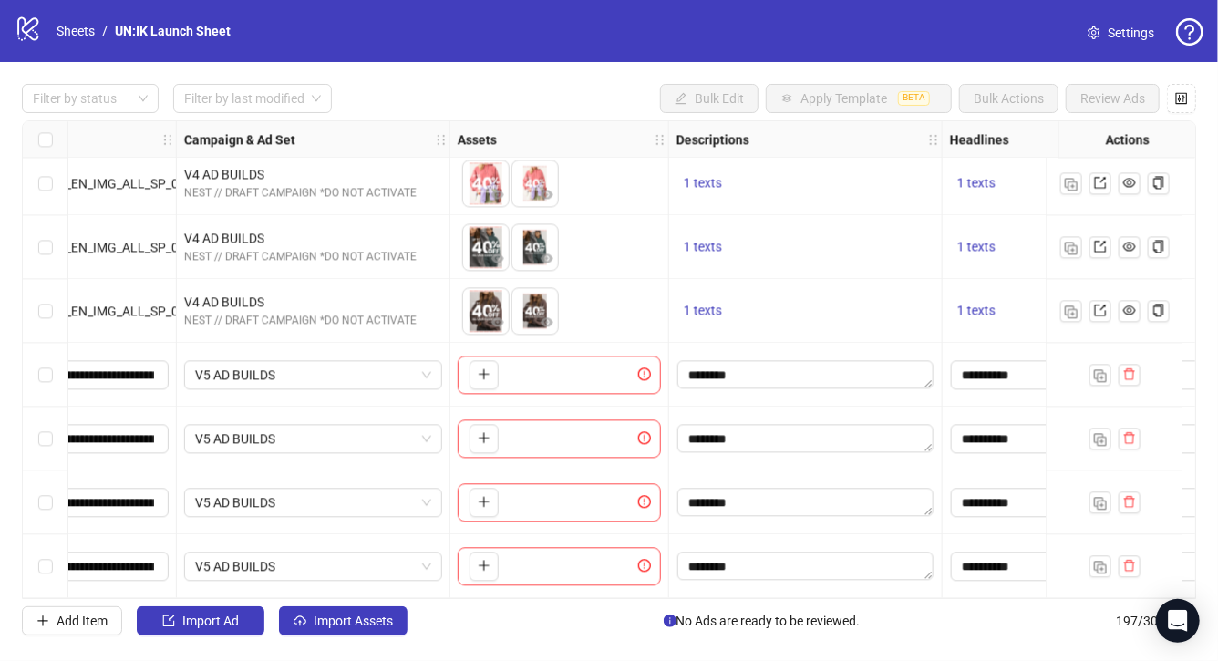
scroll to position [12137, 0]
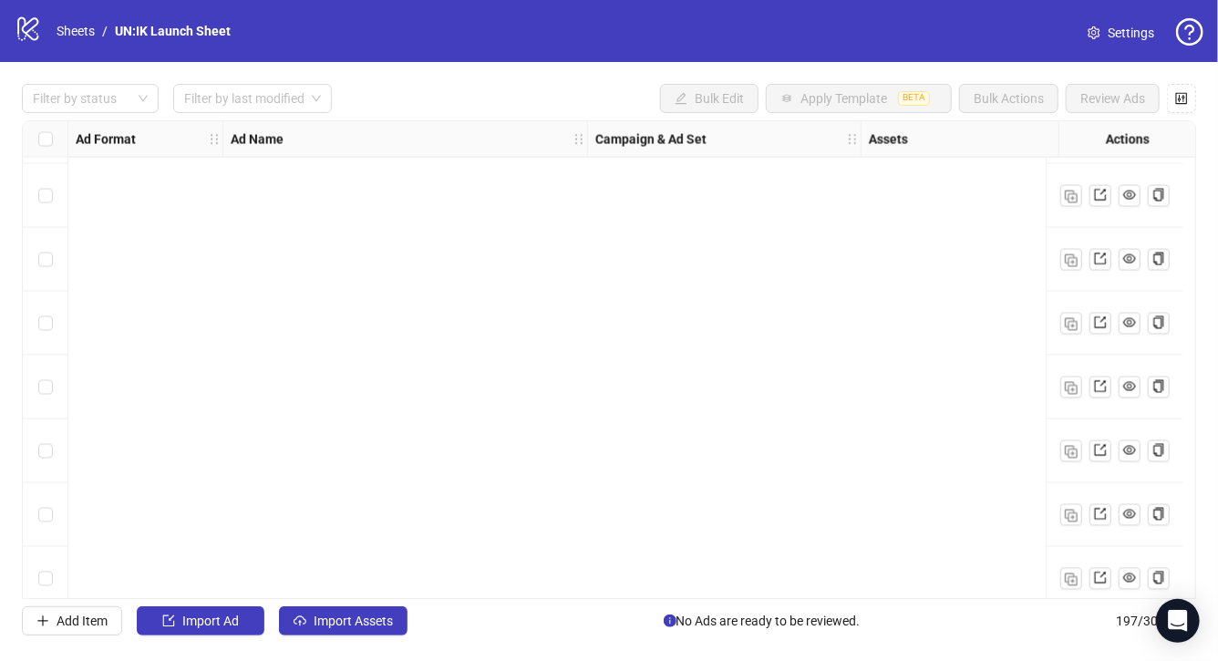
scroll to position [12137, 0]
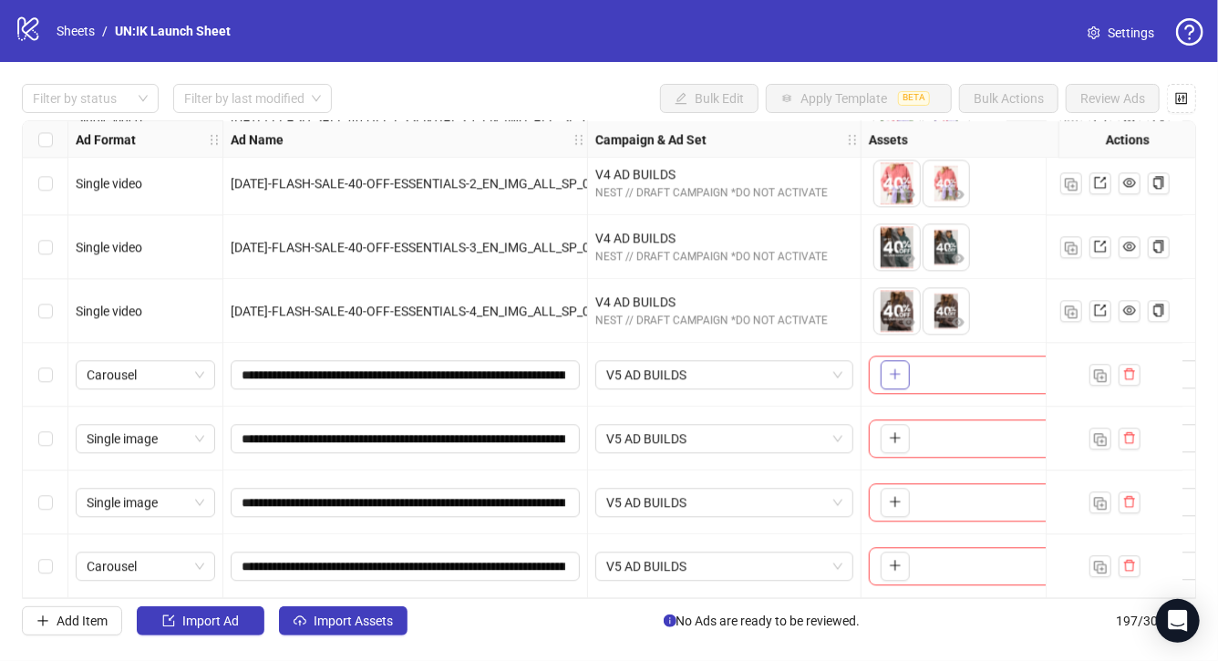
click at [892, 372] on icon "plus" at bounding box center [895, 373] width 13 height 13
click at [889, 372] on icon "plus" at bounding box center [895, 373] width 13 height 13
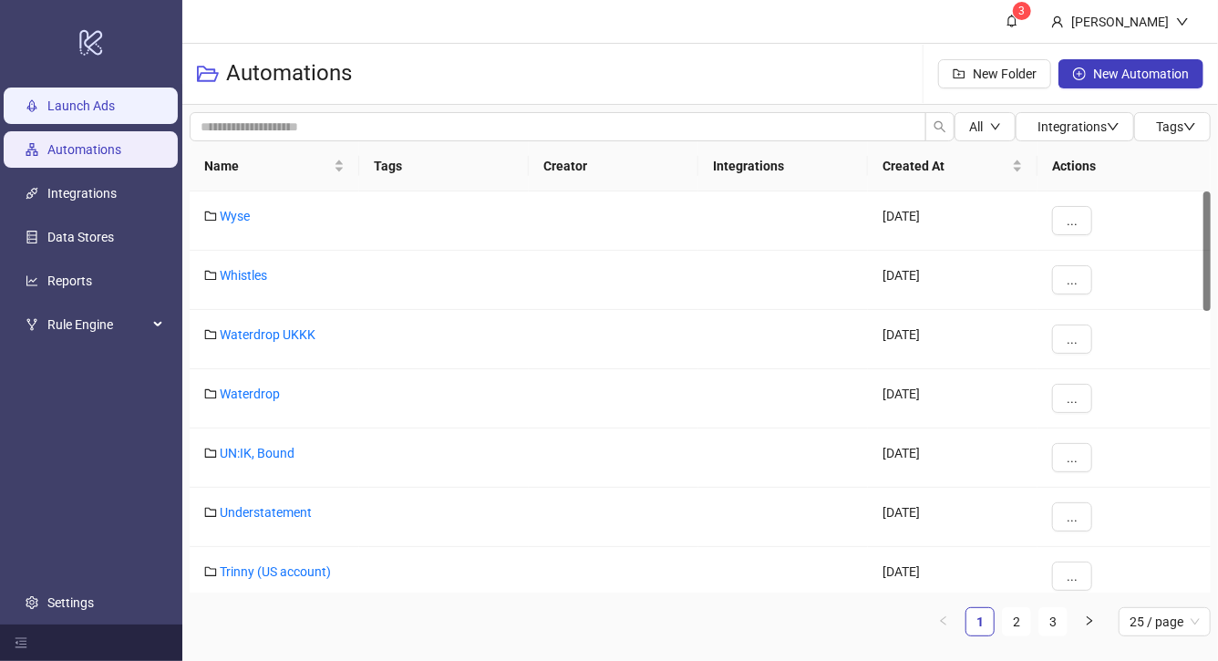
click at [106, 105] on link "Launch Ads" at bounding box center [80, 105] width 67 height 15
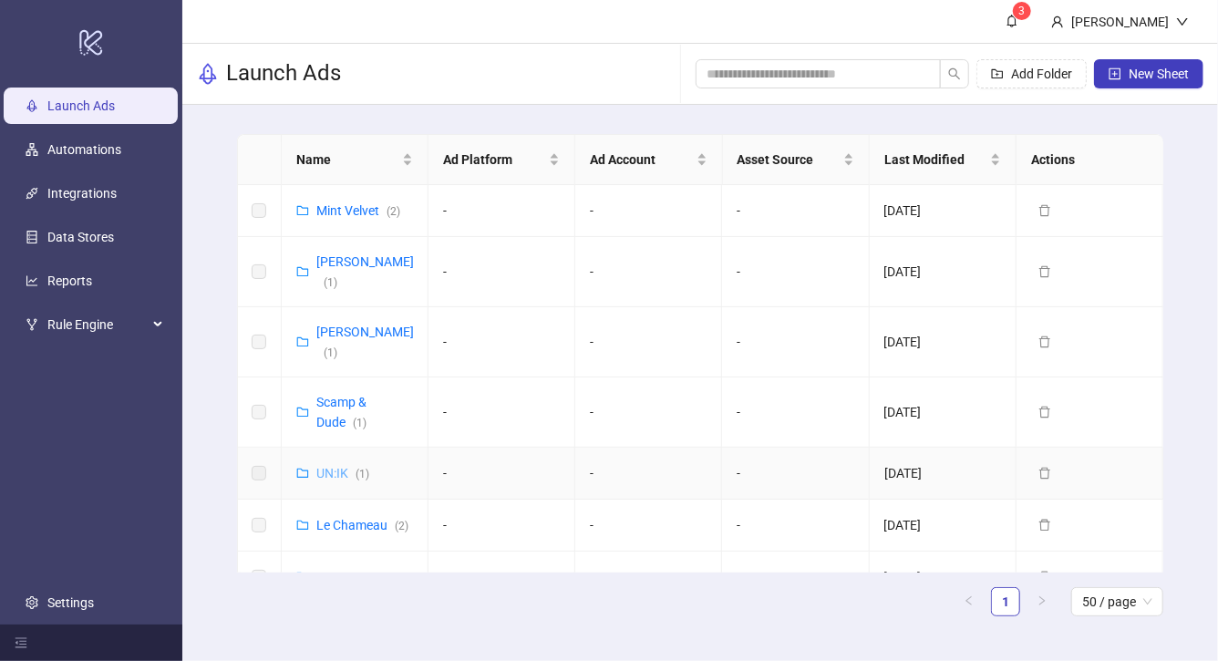
click at [334, 466] on link "UN:IK ( 1 )" at bounding box center [342, 473] width 53 height 15
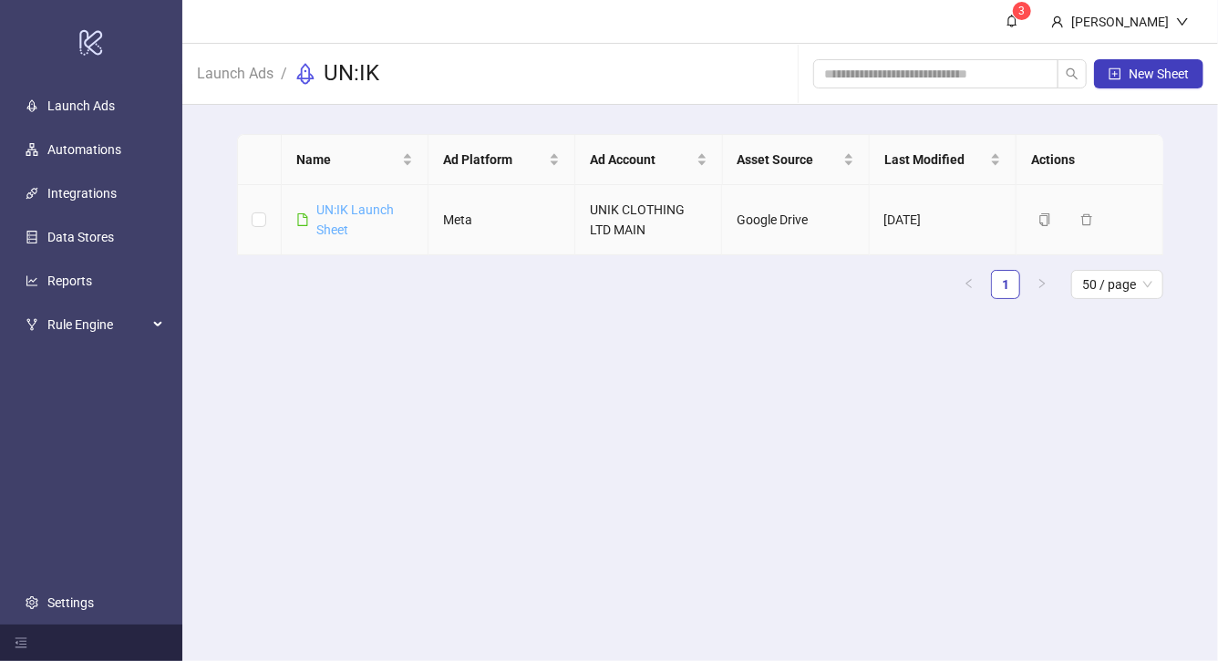
click at [354, 210] on link "UN:IK Launch Sheet" at bounding box center [354, 219] width 77 height 35
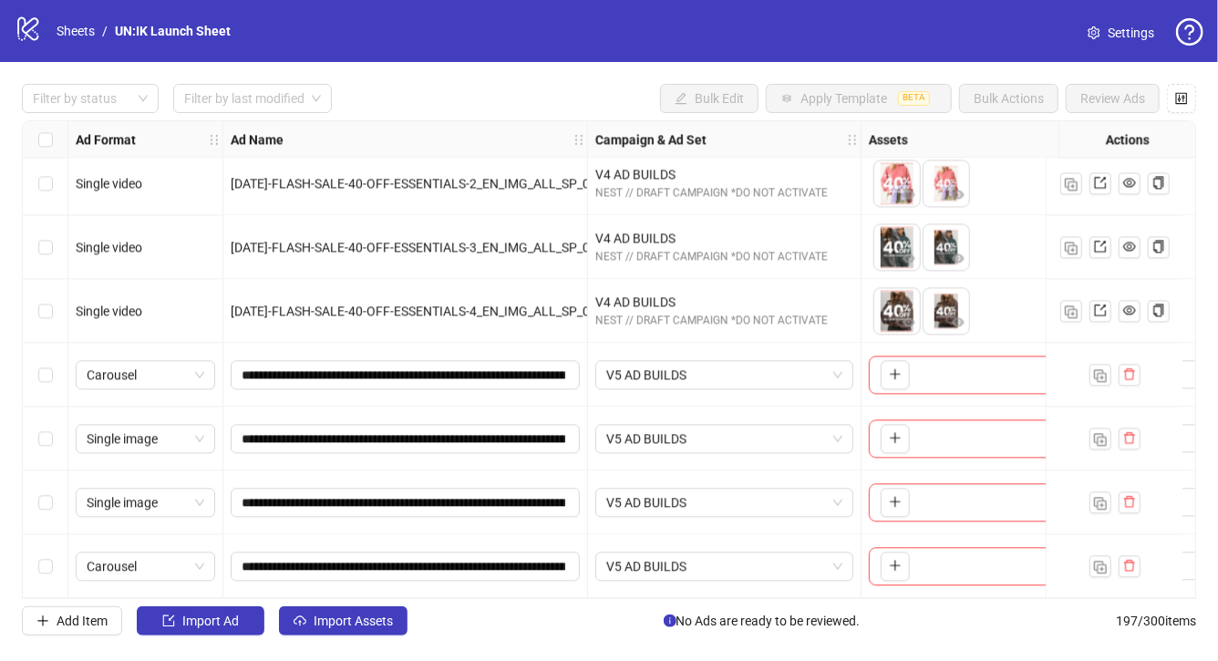
scroll to position [12137, 377]
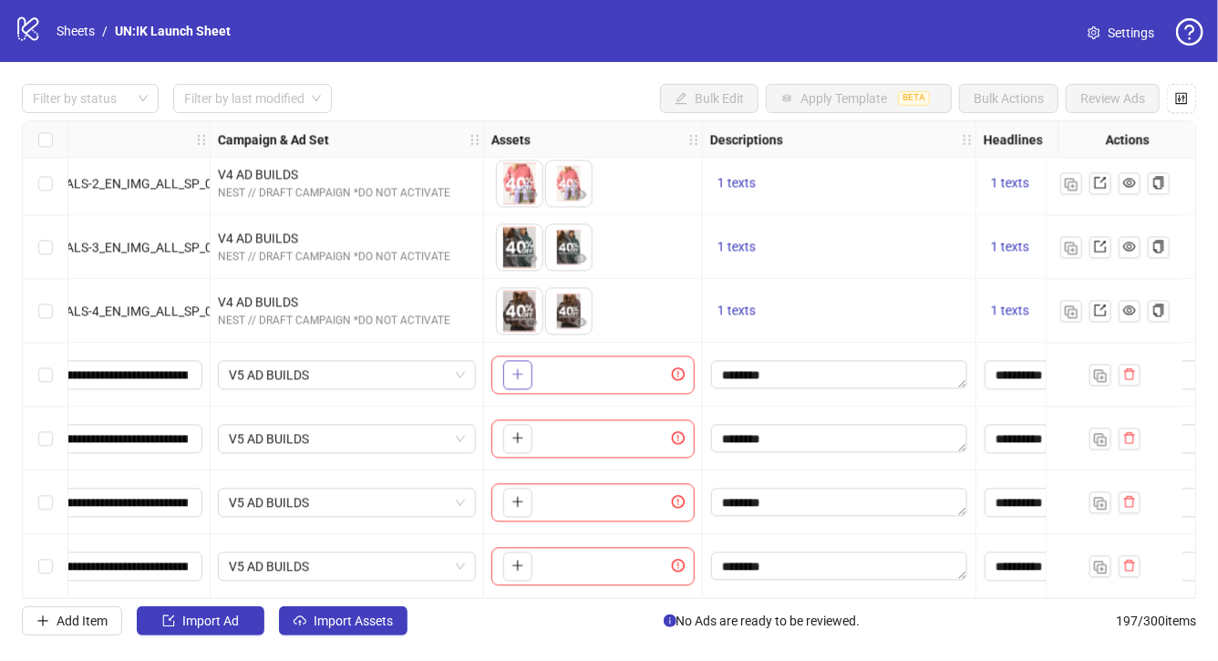
click at [504, 373] on button "button" at bounding box center [517, 374] width 29 height 29
click at [528, 364] on button "button" at bounding box center [517, 374] width 29 height 29
click at [510, 429] on button "button" at bounding box center [517, 438] width 29 height 29
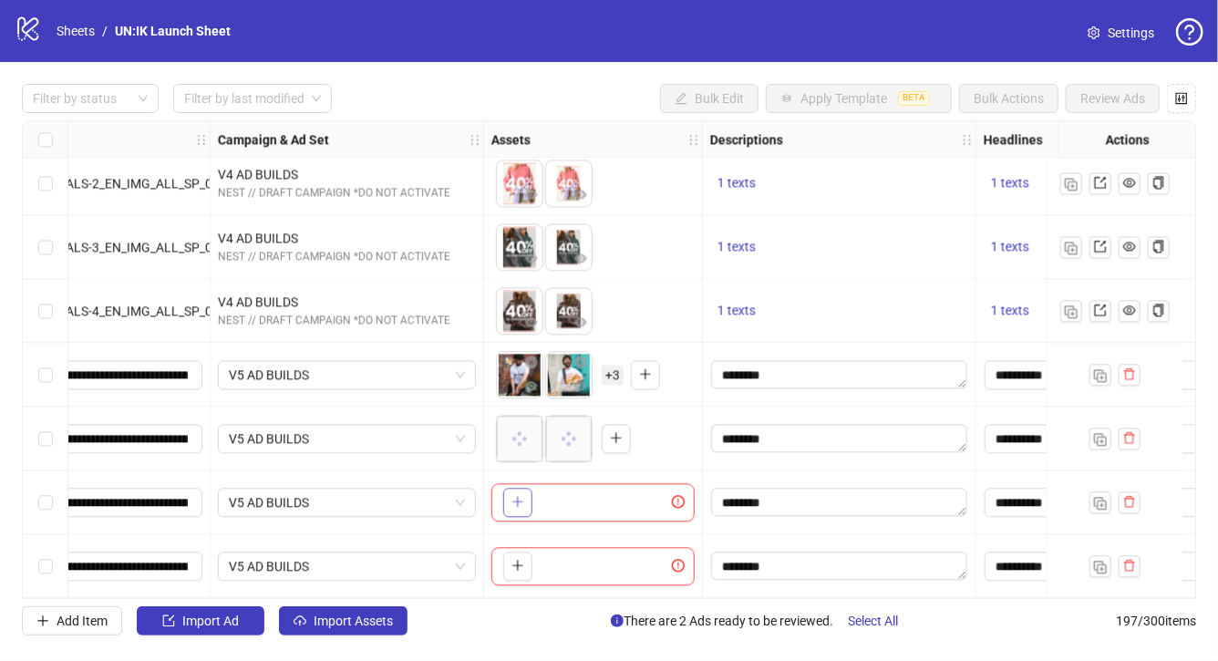
click at [517, 497] on icon "plus" at bounding box center [517, 502] width 1 height 10
click at [521, 559] on icon "plus" at bounding box center [517, 565] width 13 height 13
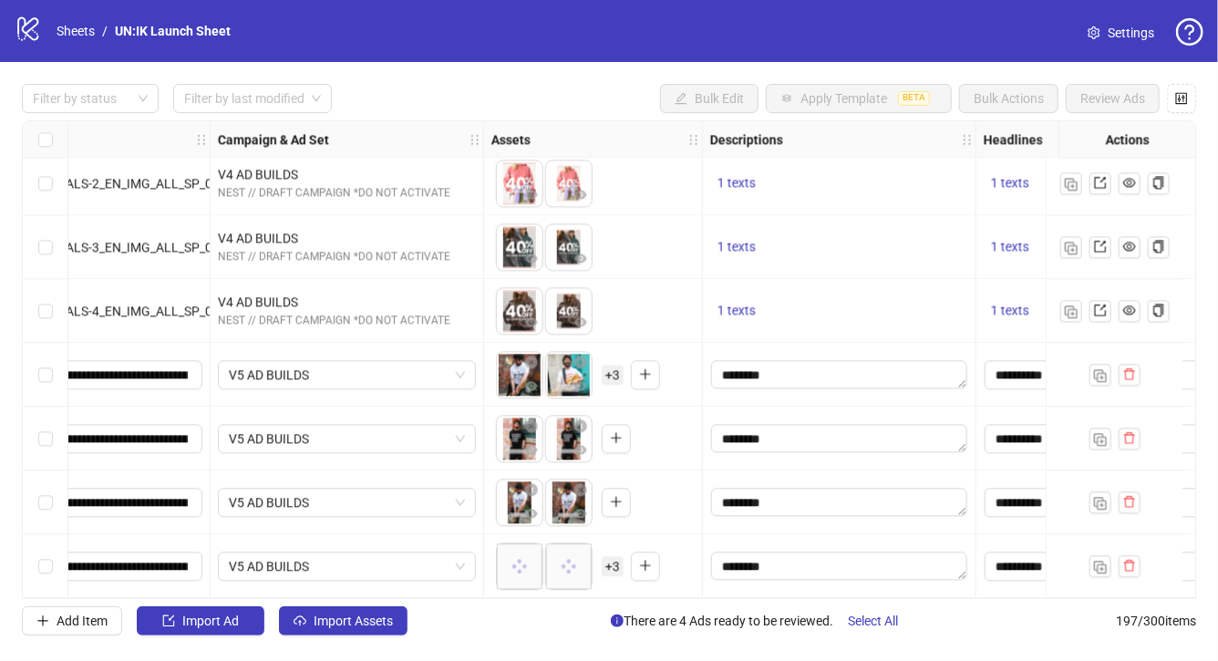
click at [612, 368] on span "+ 3" at bounding box center [613, 375] width 22 height 20
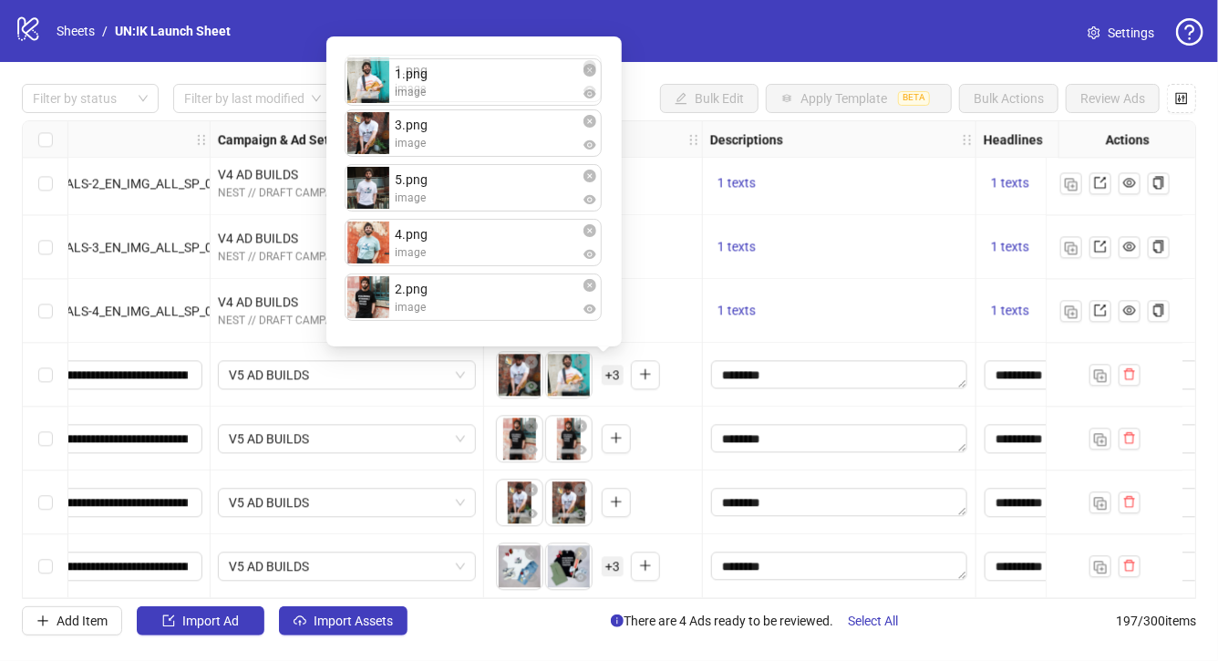
drag, startPoint x: 481, startPoint y: 138, endPoint x: 479, endPoint y: 82, distance: 55.7
click at [479, 82] on div "3.png image 1.png image 5.png image 4.png image 2.png image 1.png image To pick…" at bounding box center [473, 191] width 273 height 288
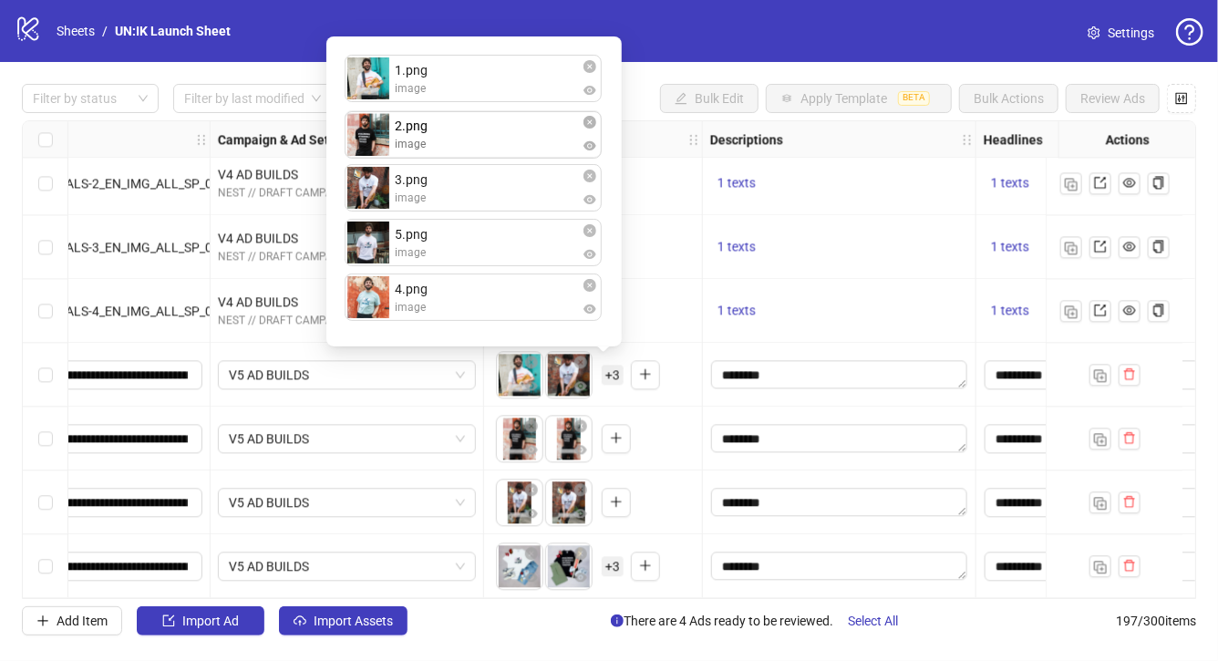
drag, startPoint x: 446, startPoint y: 290, endPoint x: 445, endPoint y: 129, distance: 160.4
click at [445, 129] on div "1.png image 3.png image 5.png image 4.png image 2.png image 2.png image To pick…" at bounding box center [473, 191] width 273 height 288
click at [440, 247] on div "1.png image 2.png image 3.png image 5.png image 4.png image To pick up a dragga…" at bounding box center [473, 191] width 273 height 288
drag, startPoint x: 444, startPoint y: 314, endPoint x: 443, endPoint y: 260, distance: 53.8
click at [444, 260] on div "1.png image 2.png image 3.png image 5.png image 4.png image 4.png image To pick…" at bounding box center [473, 191] width 273 height 288
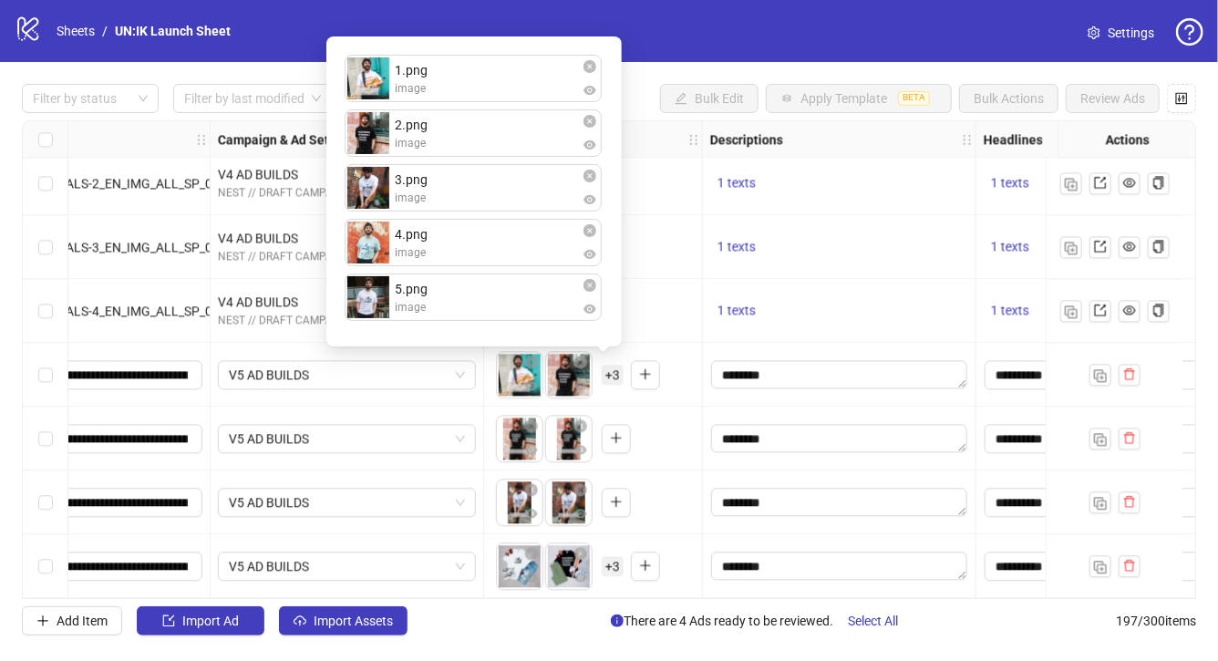
click at [676, 383] on div "To pick up a draggable item, press the space bar. While dragging, use the arrow…" at bounding box center [592, 374] width 203 height 57
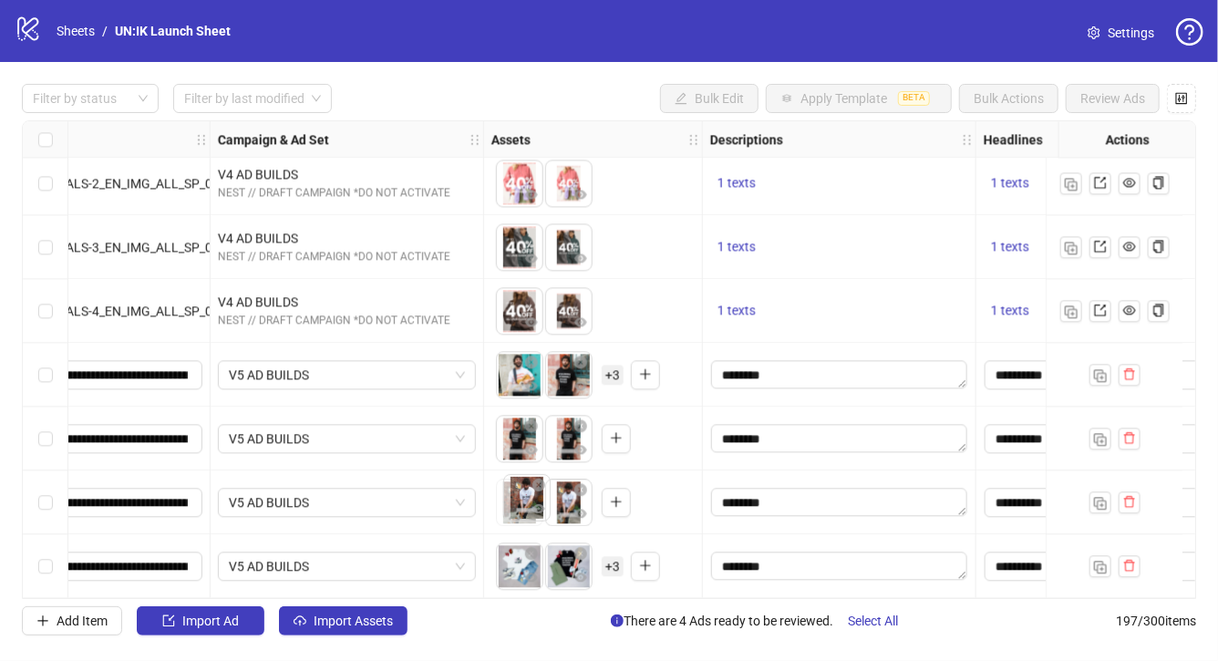
drag, startPoint x: 564, startPoint y: 500, endPoint x: 522, endPoint y: 502, distance: 42.0
click at [522, 502] on body "logo/logo-mobile Sheets / UN:IK Launch Sheet Settings Filter by status Filter b…" at bounding box center [609, 330] width 1218 height 661
click at [606, 562] on span "+ 3" at bounding box center [613, 566] width 22 height 20
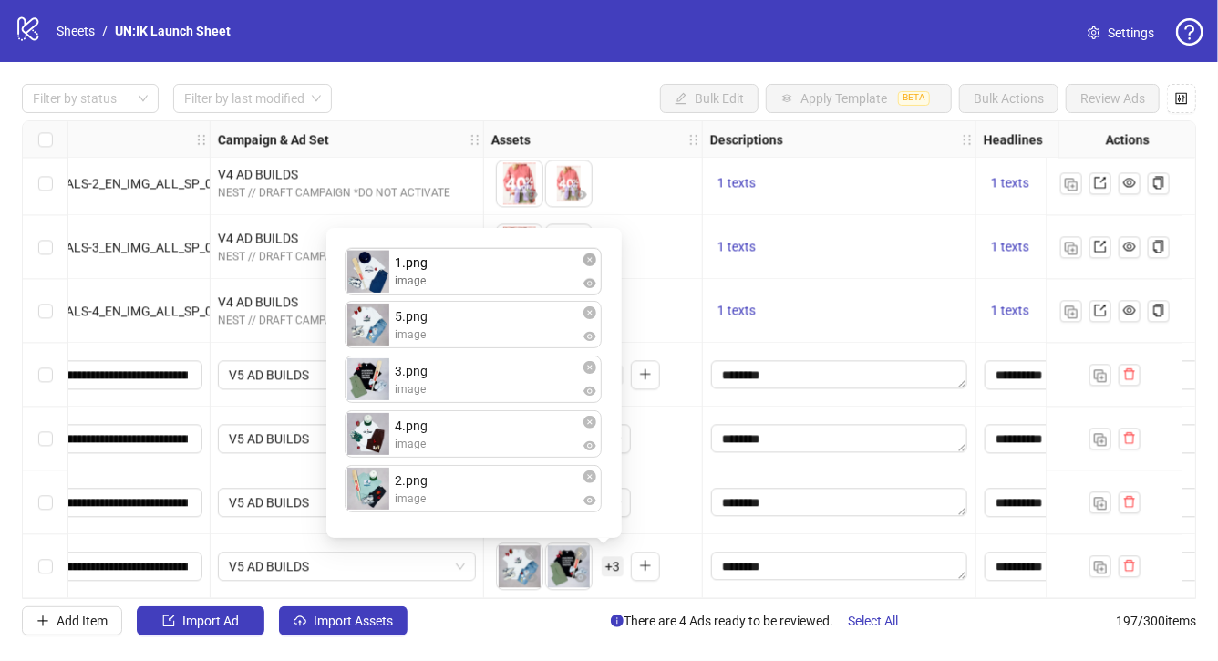
drag, startPoint x: 462, startPoint y: 444, endPoint x: 463, endPoint y: 289, distance: 155.0
click at [463, 289] on div "5.png image 3.png image 4.png image 1.png image 2.png image 1.png image To pick…" at bounding box center [473, 383] width 273 height 288
drag, startPoint x: 453, startPoint y: 504, endPoint x: 454, endPoint y: 357, distance: 146.8
click at [454, 357] on div "1.png image 5.png image 3.png image 4.png image 2.png image 2.png image To pick…" at bounding box center [473, 383] width 273 height 288
drag, startPoint x: 453, startPoint y: 449, endPoint x: 453, endPoint y: 390, distance: 59.3
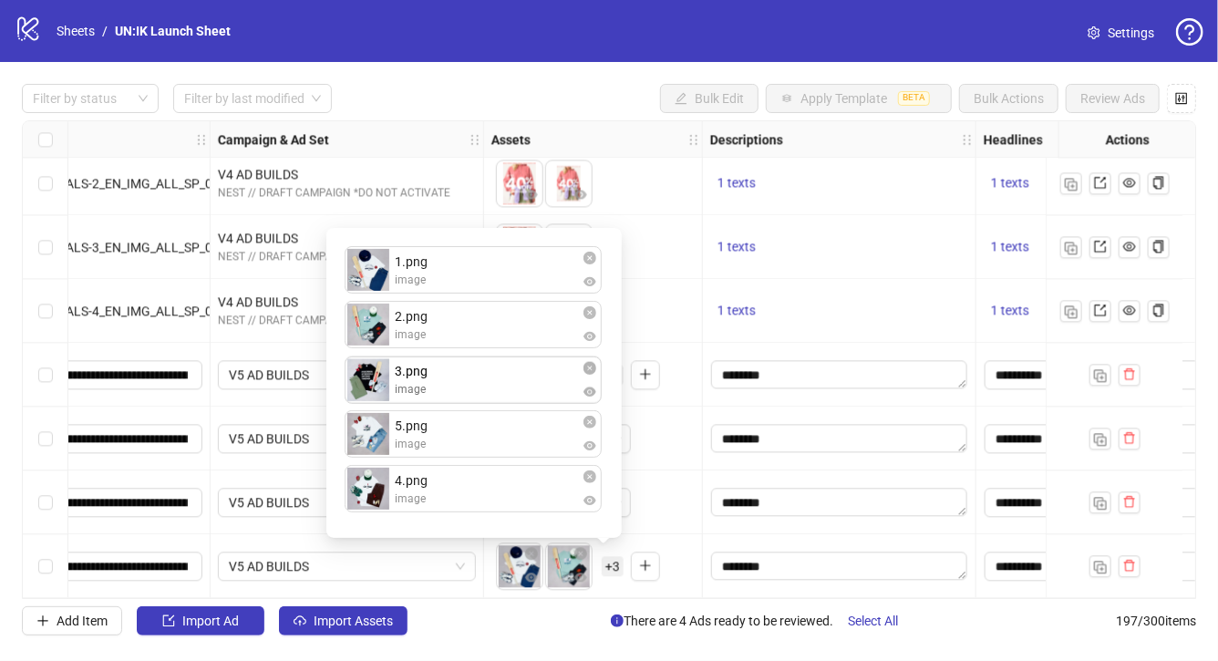
click at [453, 390] on div "1.png image 2.png image 5.png image 3.png image 4.png image 3.png image To pick…" at bounding box center [473, 383] width 273 height 288
drag, startPoint x: 460, startPoint y: 488, endPoint x: 460, endPoint y: 447, distance: 41.0
click at [460, 447] on div "1.png image 2.png image 3.png image 5.png image 4.png image 4.png image To pick…" at bounding box center [473, 383] width 273 height 288
click at [534, 615] on div "Add Item Import Ad Import Assets There are 4 Ads ready to be reviewed. Select A…" at bounding box center [609, 620] width 1174 height 29
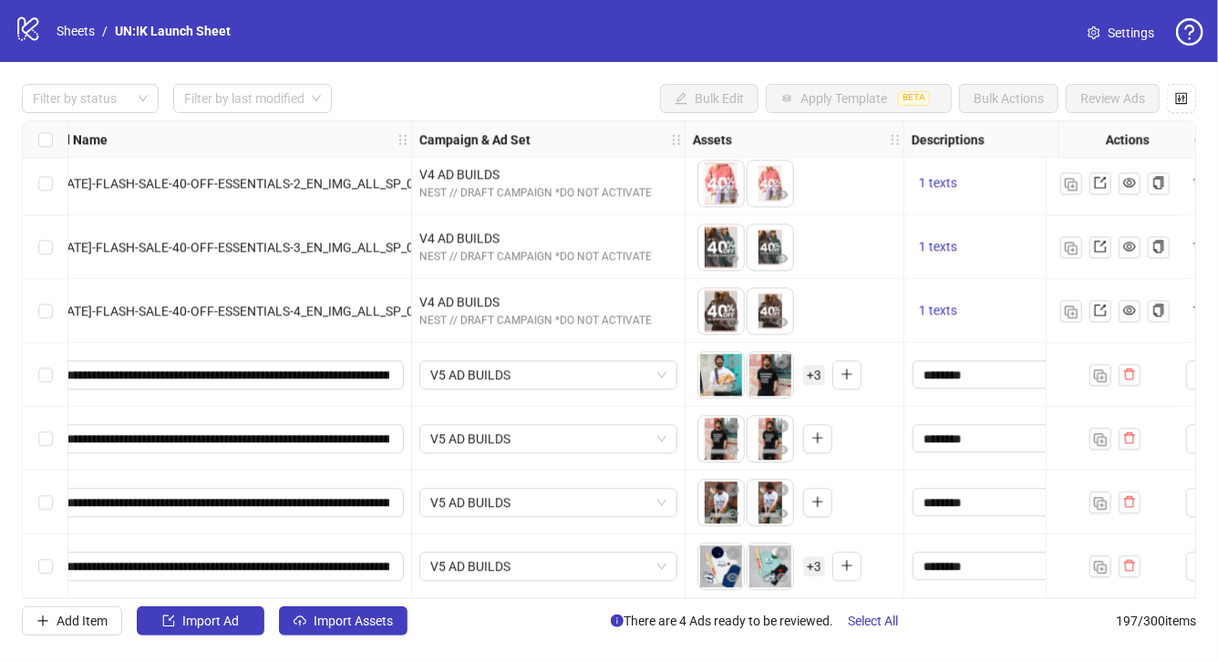
scroll to position [12137, 0]
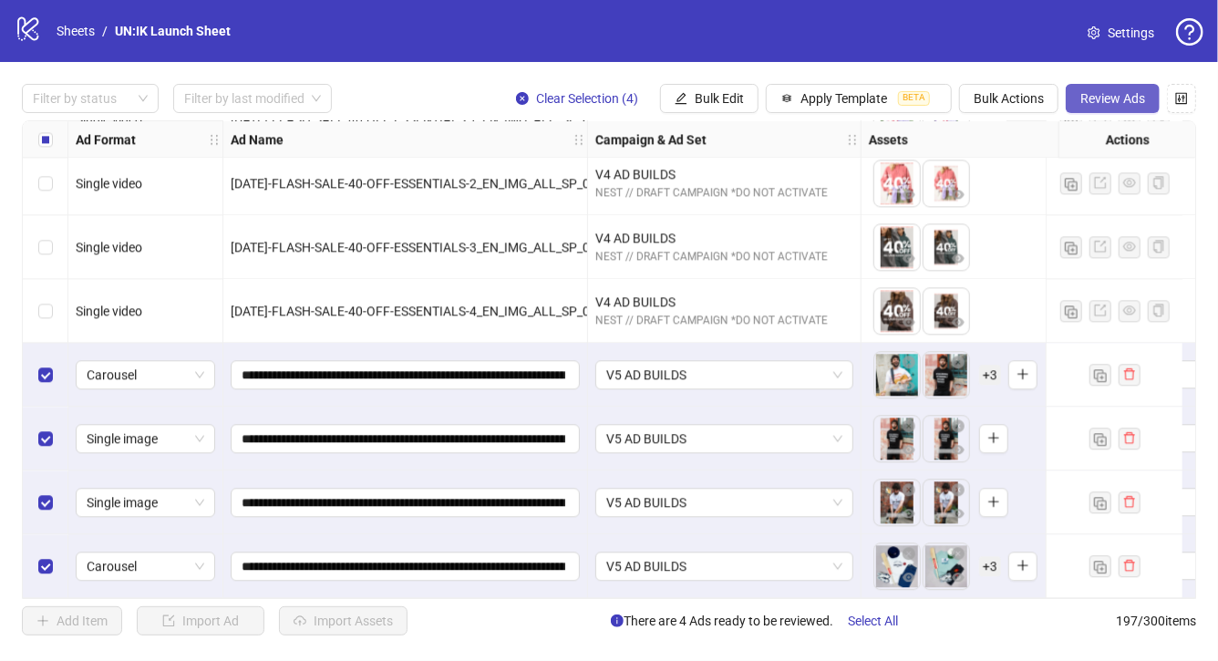
click at [1097, 100] on span "Review Ads" at bounding box center [1112, 98] width 65 height 15
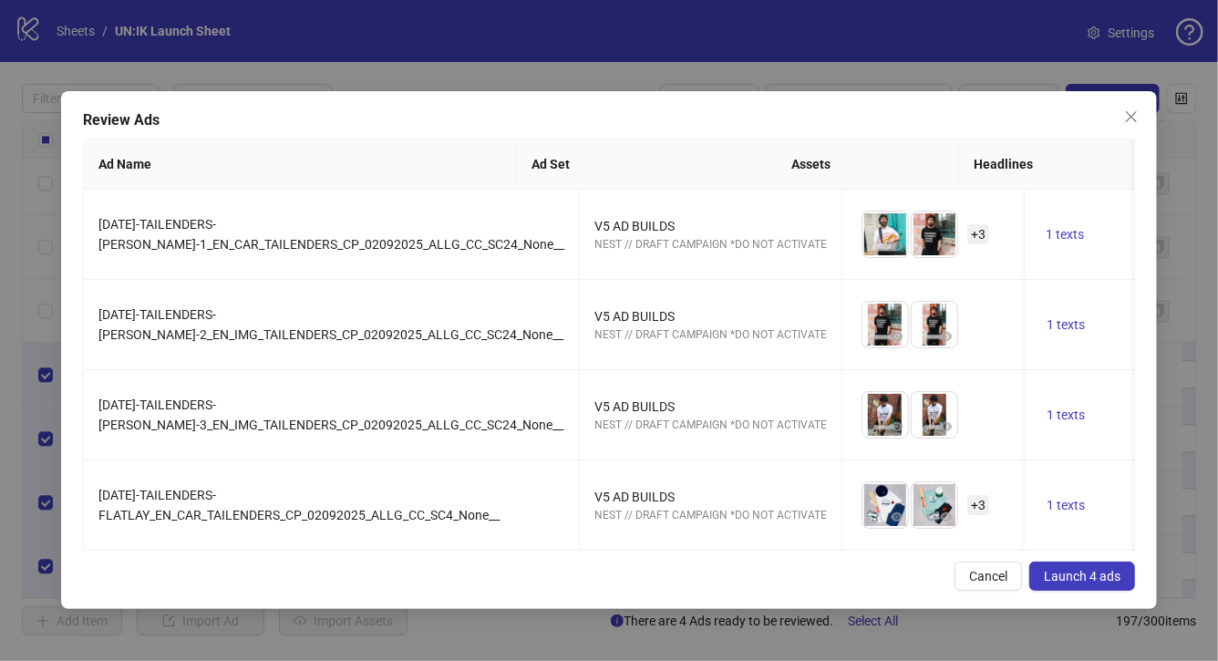
click at [1084, 575] on span "Launch 4 ads" at bounding box center [1082, 576] width 77 height 15
